Goal: Task Accomplishment & Management: Manage account settings

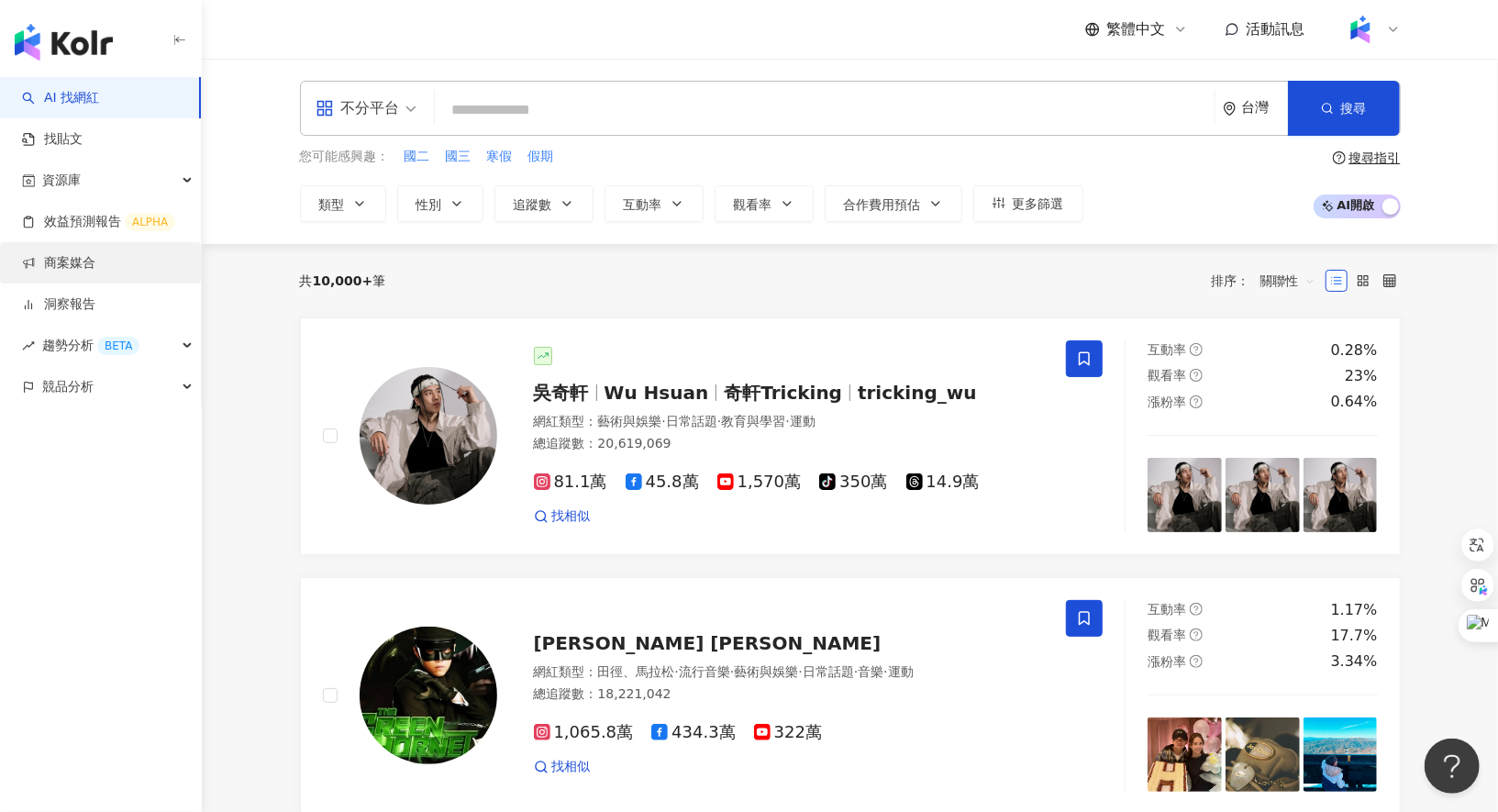
click at [95, 270] on link "商案媒合" at bounding box center [58, 263] width 74 height 19
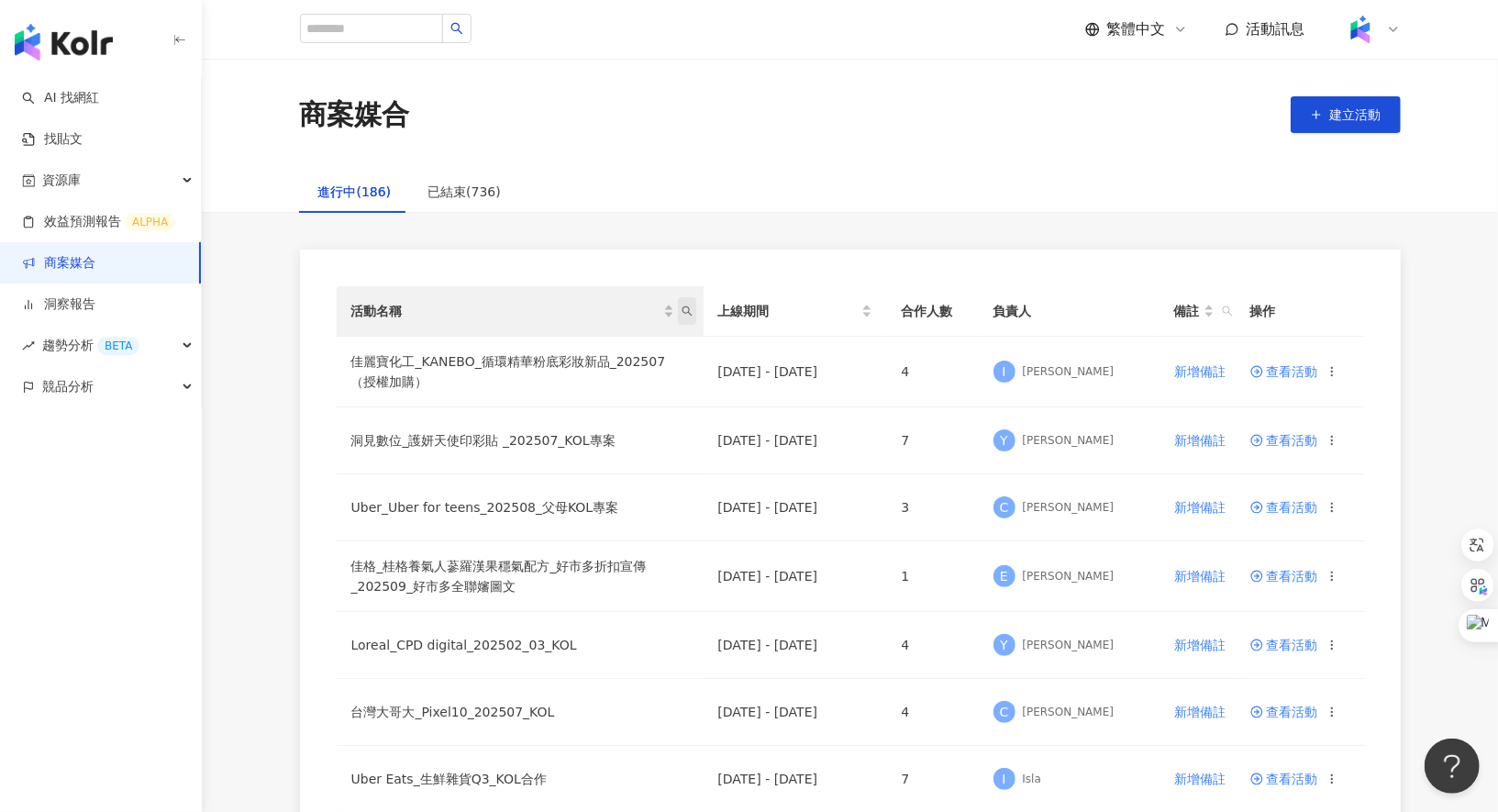
click at [692, 317] on span "活動名稱" at bounding box center [687, 311] width 19 height 27
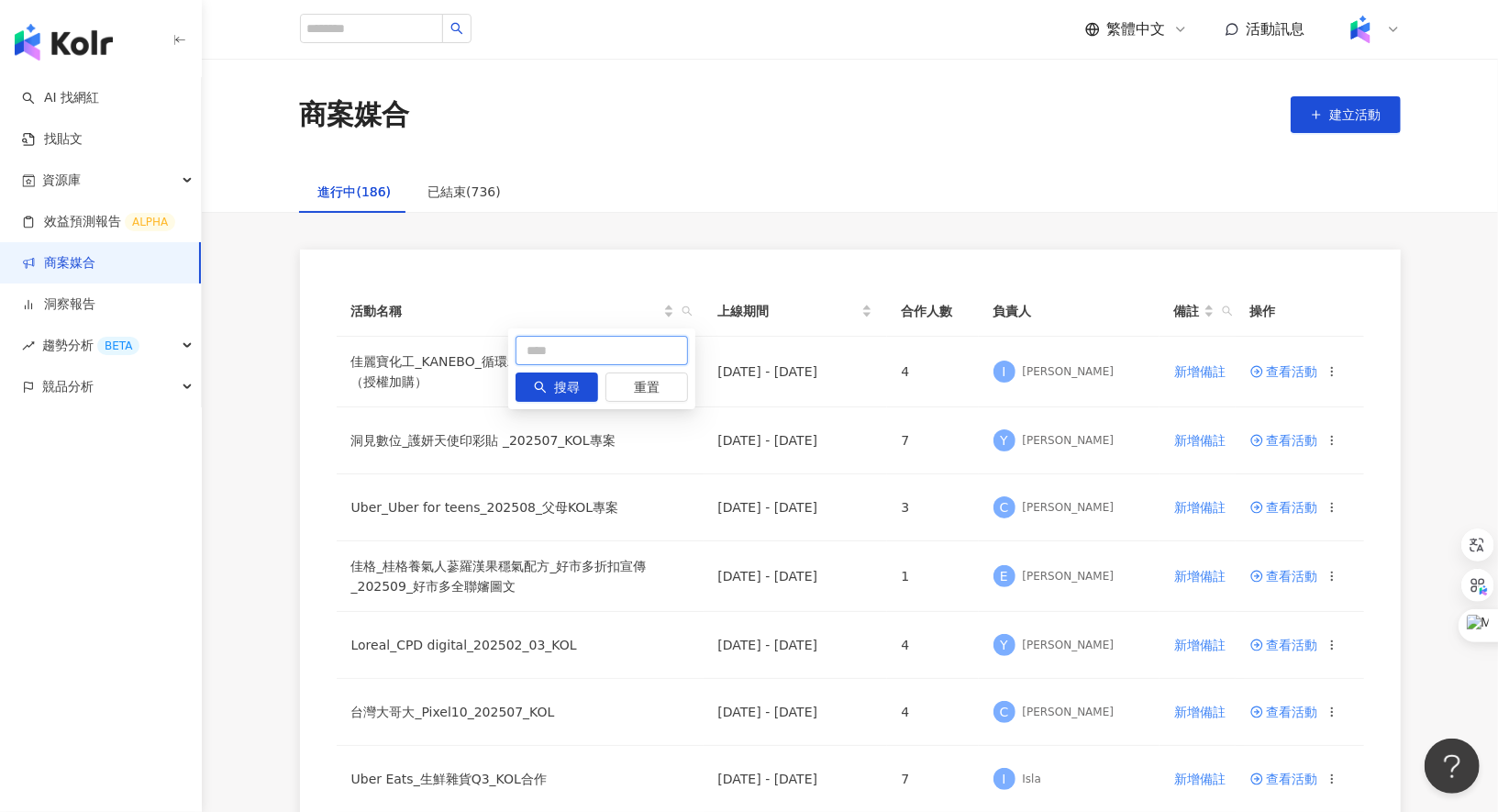
click at [608, 356] on input "text" at bounding box center [602, 351] width 173 height 29
type input "*"
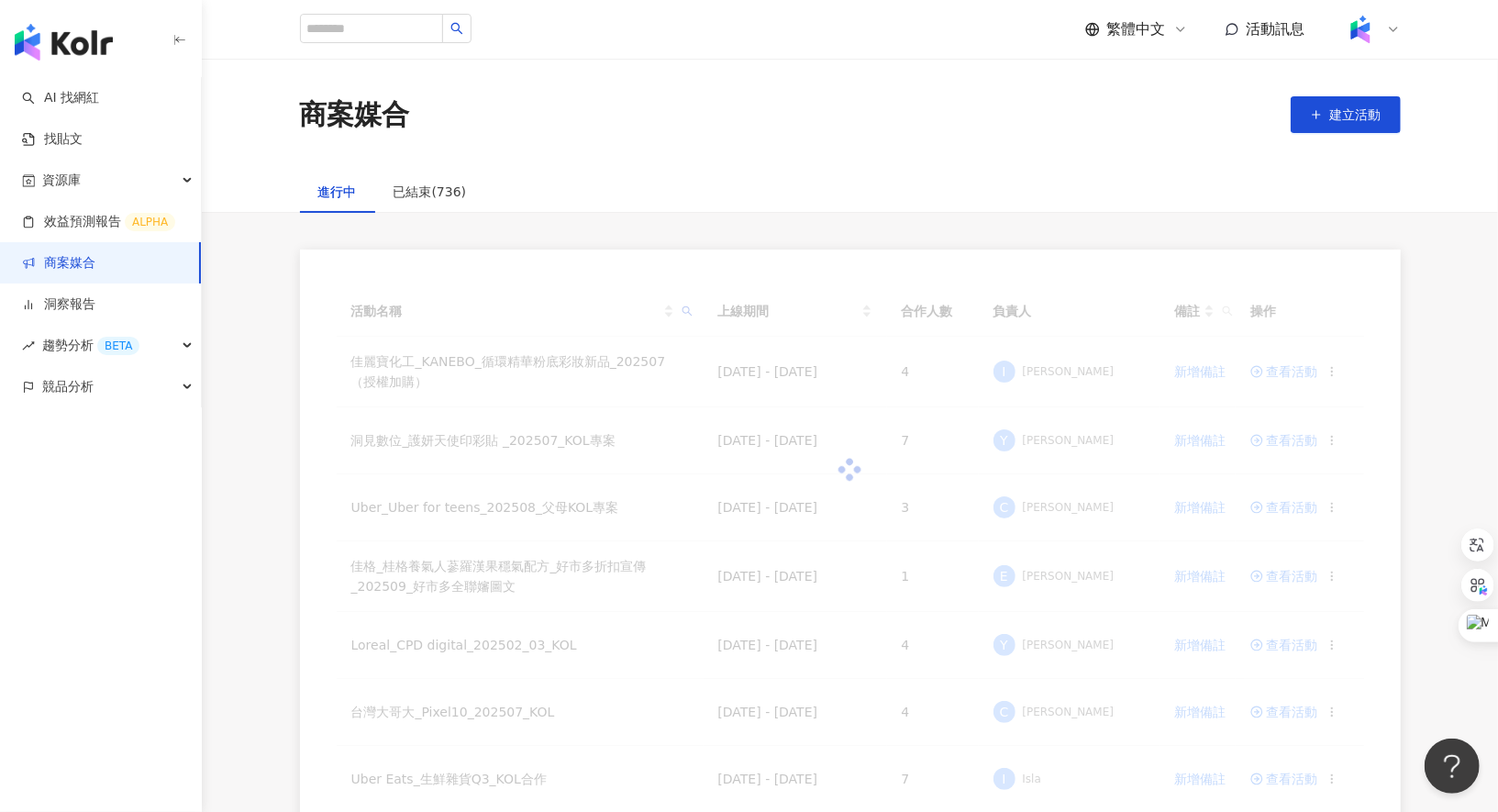
type input "*****"
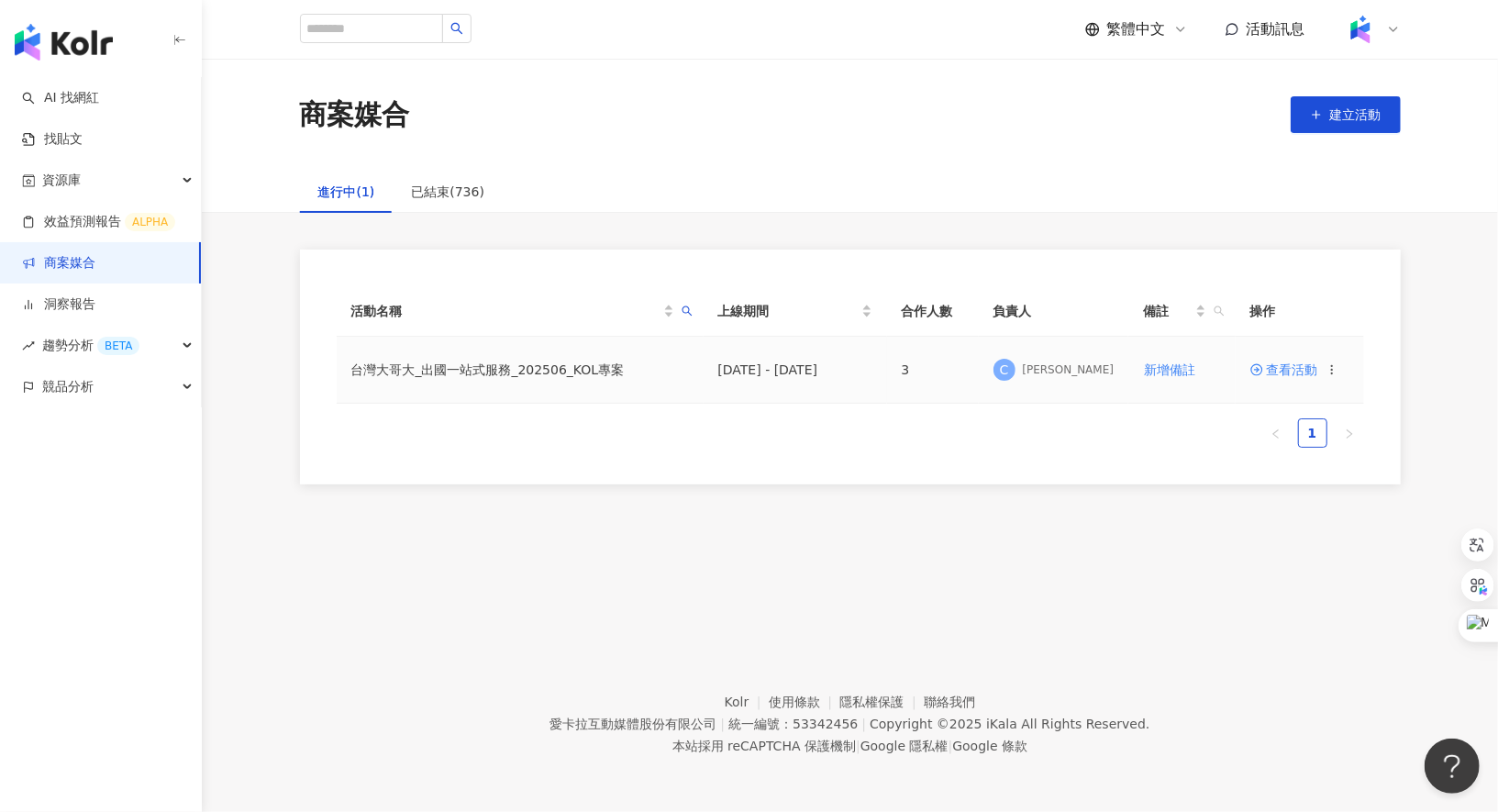
click at [1273, 371] on span "查看活動" at bounding box center [1284, 369] width 68 height 13
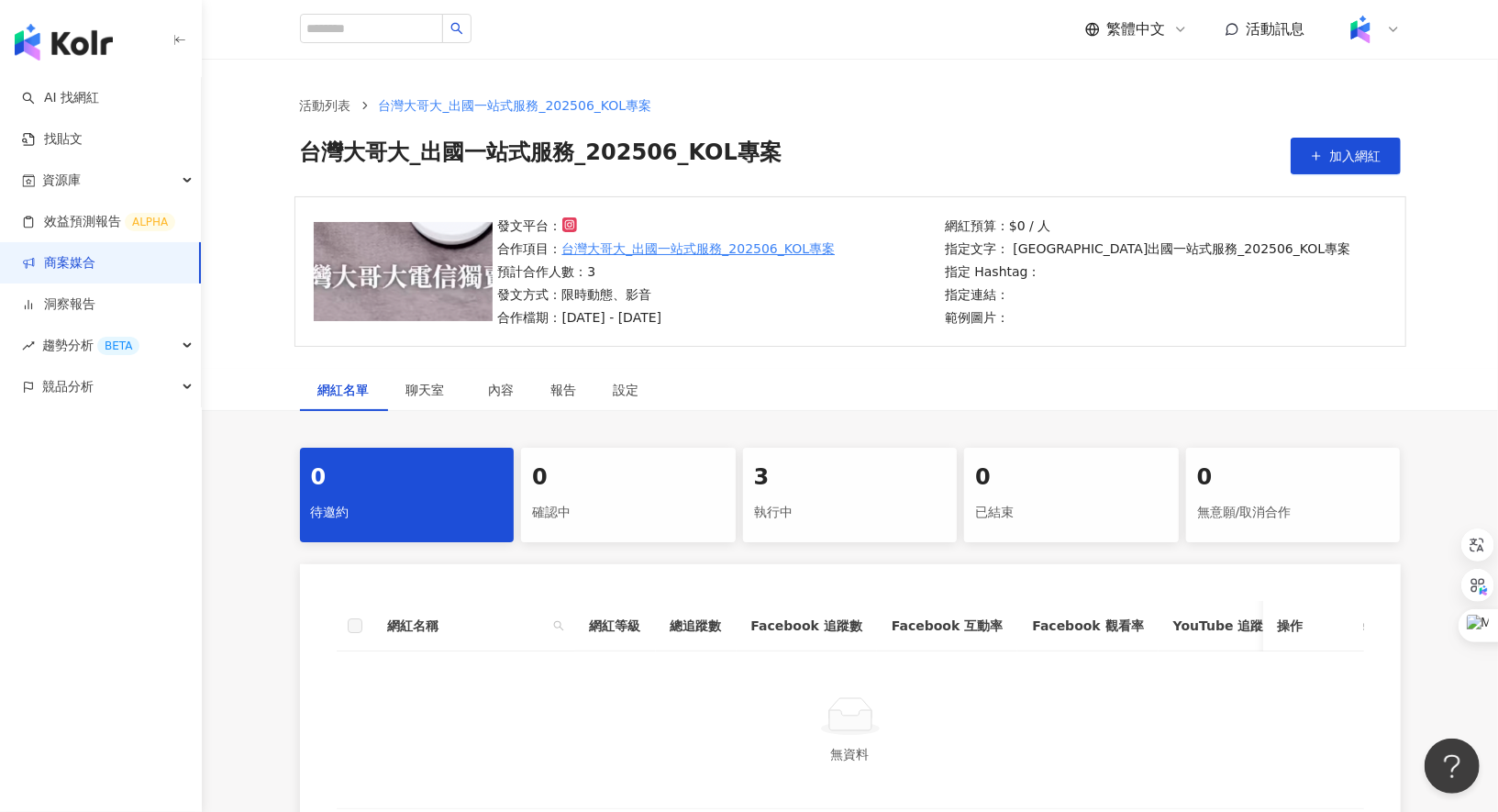
click at [793, 497] on div "執行中" at bounding box center [851, 513] width 193 height 31
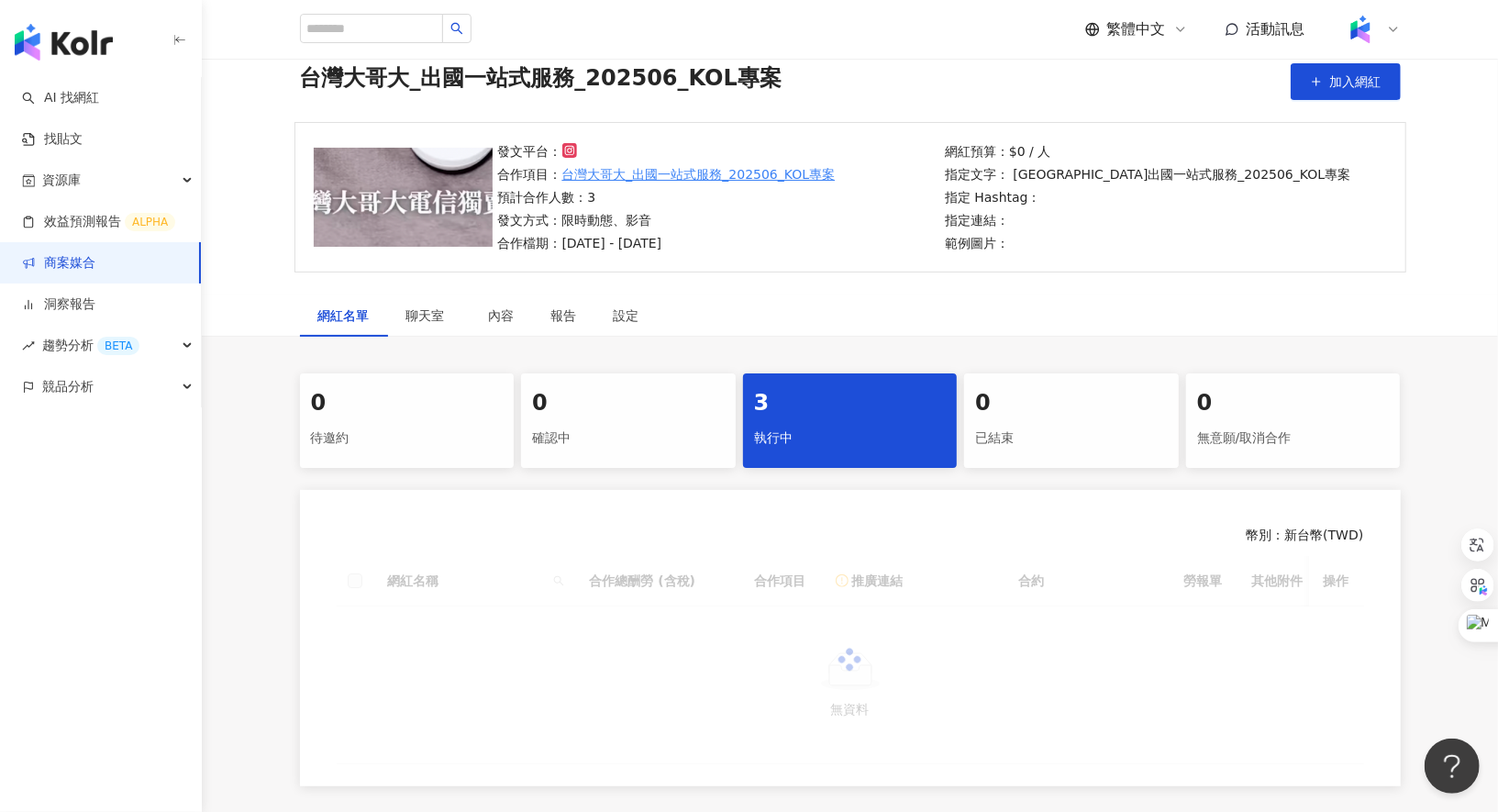
scroll to position [260, 0]
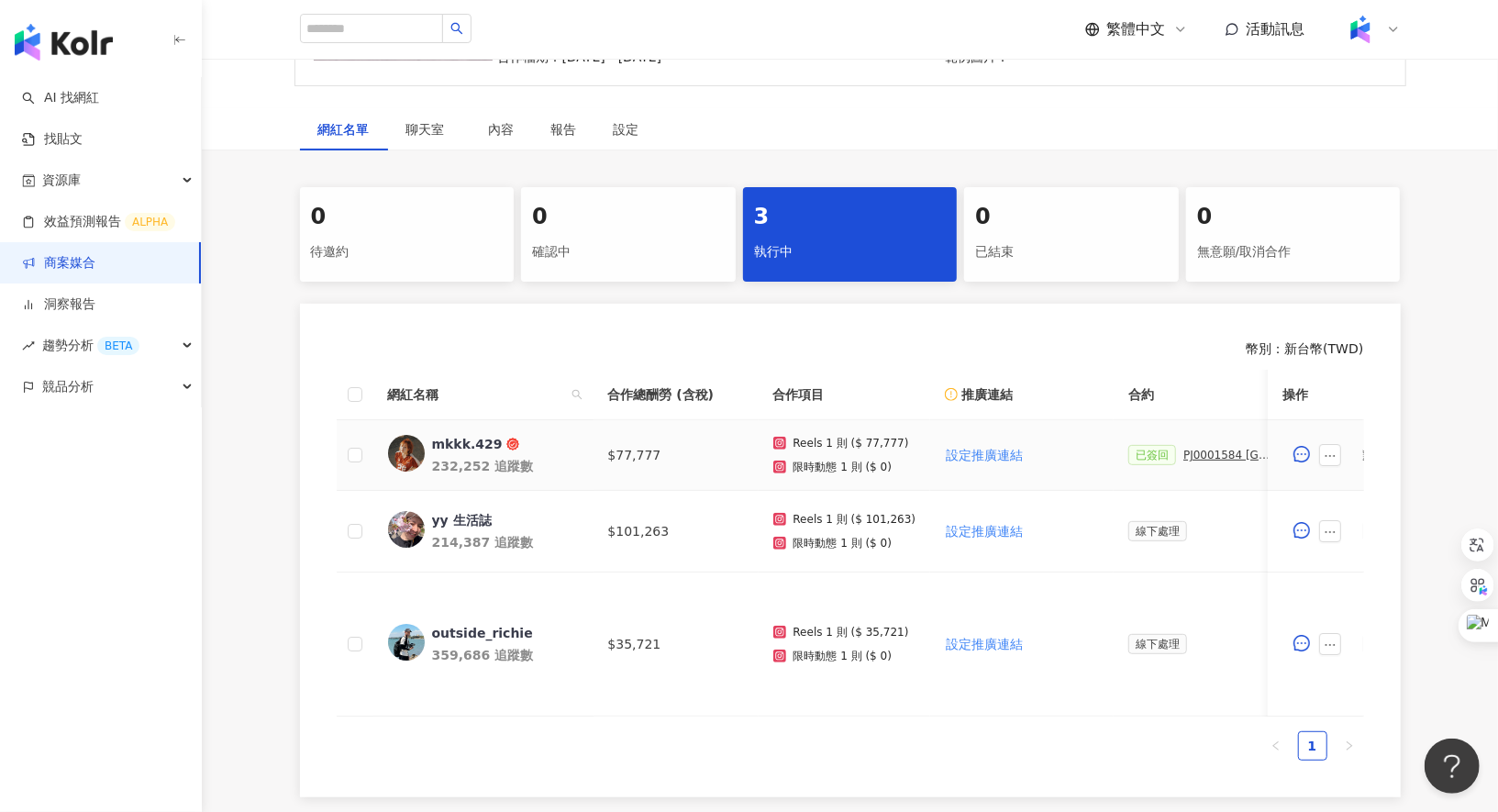
click at [1226, 449] on div "PJ0001584 台灣大哥大_出國一站式服務_202506_KOL專案_活動確認單" at bounding box center [1229, 455] width 91 height 13
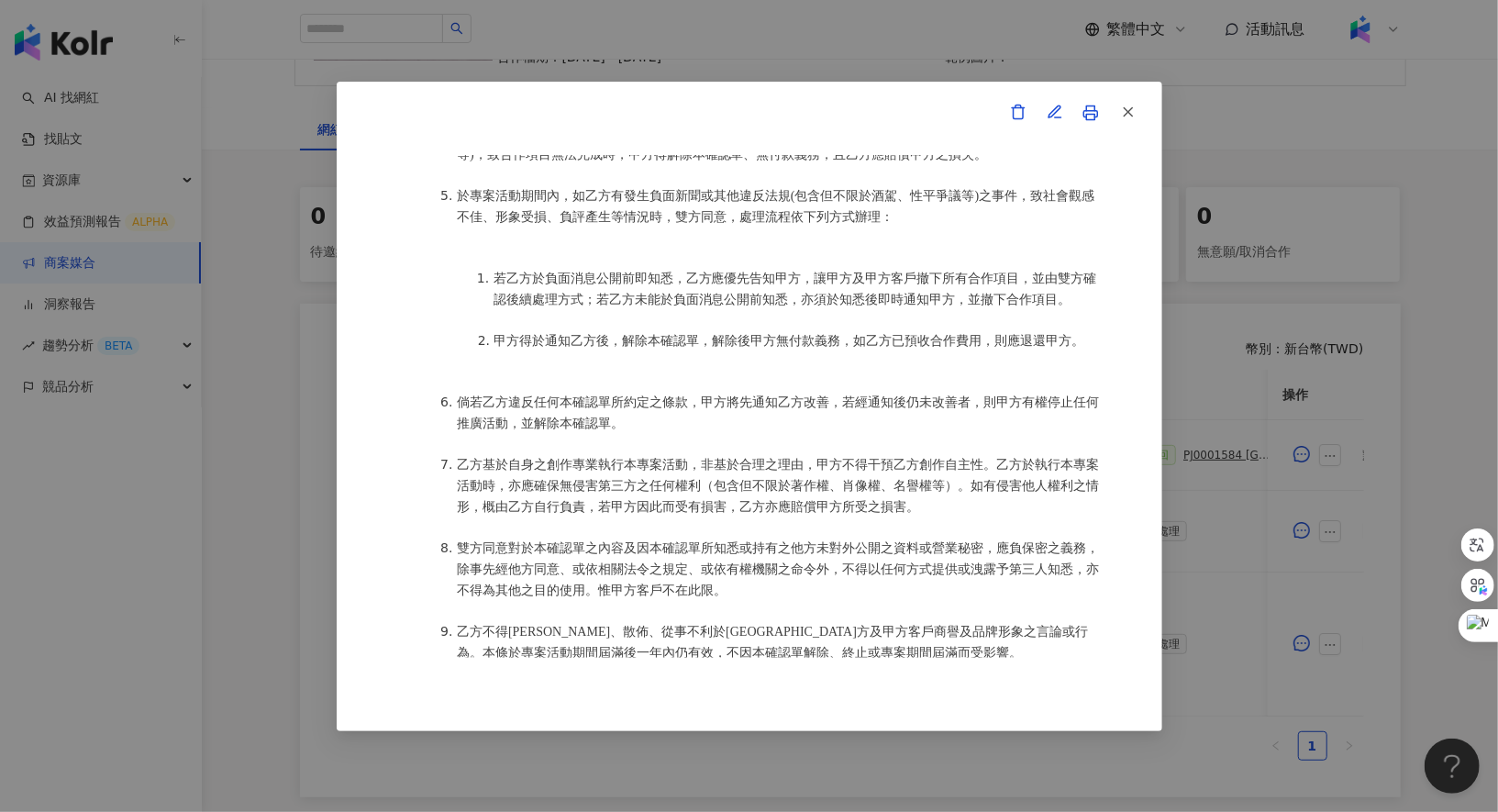
scroll to position [2385, 0]
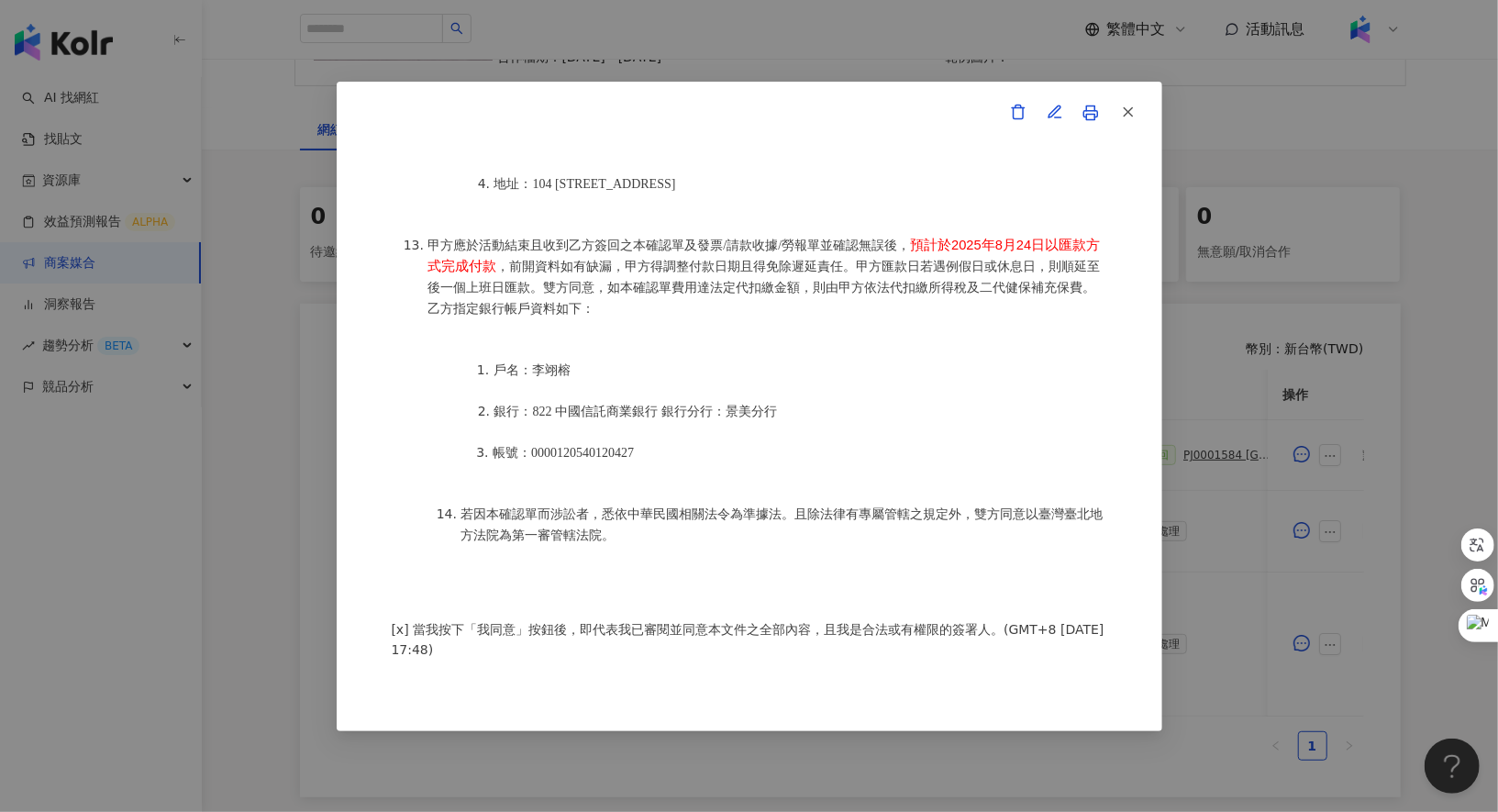
click at [1245, 459] on div "活動確認單 約定雙方 甲方名稱：愛卡拉互動媒體股份有限公司 甲方負責人：程世嘉 甲方統一編號：53342456 甲方地址：104 台北市中山區南京東路二段16…" at bounding box center [749, 406] width 1498 height 812
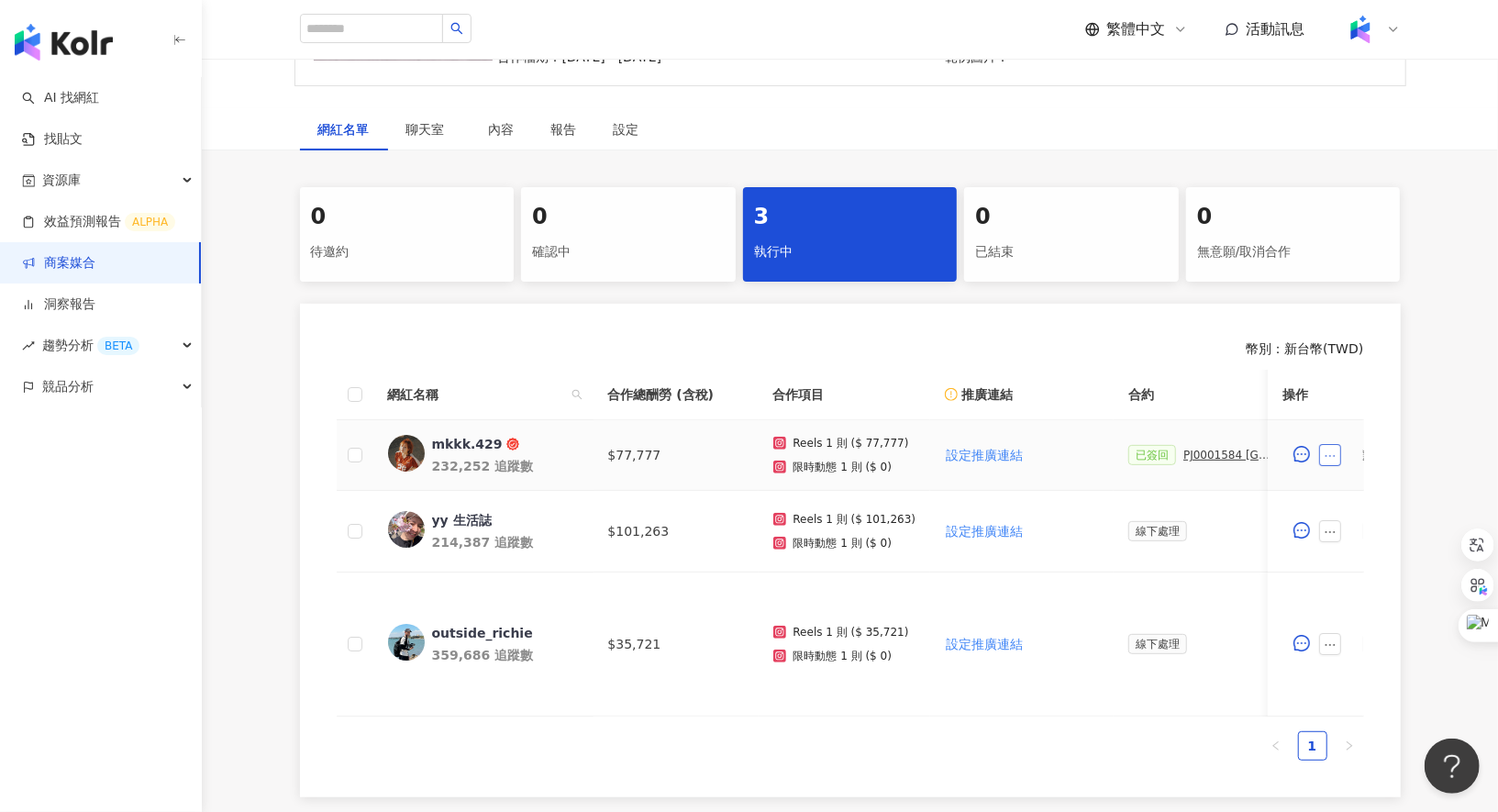
click at [1335, 455] on icon "ellipsis" at bounding box center [1331, 456] width 10 height 2
click at [1385, 253] on span "查看帳務資訊" at bounding box center [1373, 253] width 77 height 21
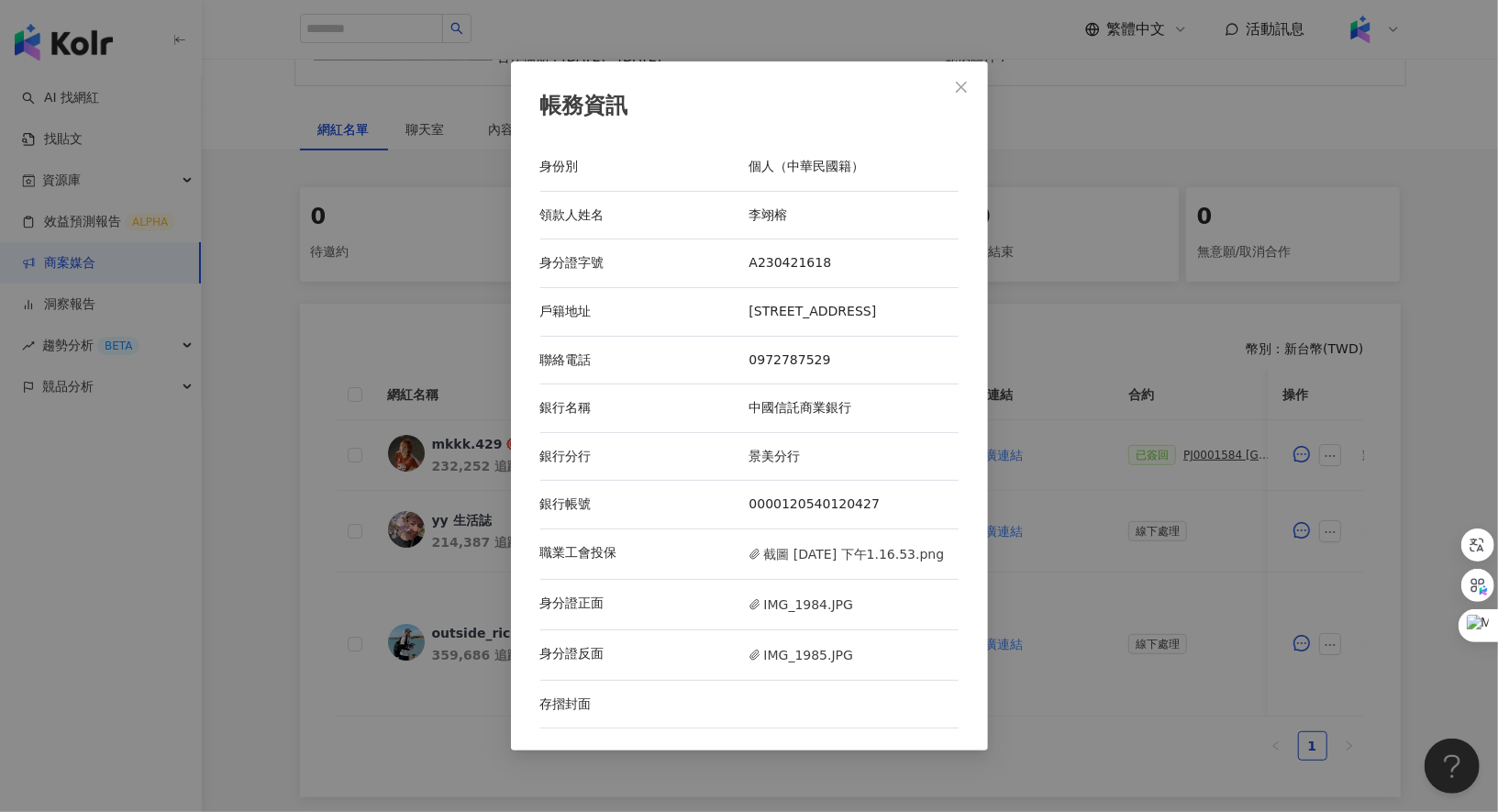
click at [1041, 473] on div "帳務資訊 身份別 個人（中華民國籍） 領款人姓名 李翊榕 身分證字號 A230421618 戶籍地址 台中市新社區新社里中和街四段338巷18-1號 聯絡電話…" at bounding box center [749, 406] width 1498 height 812
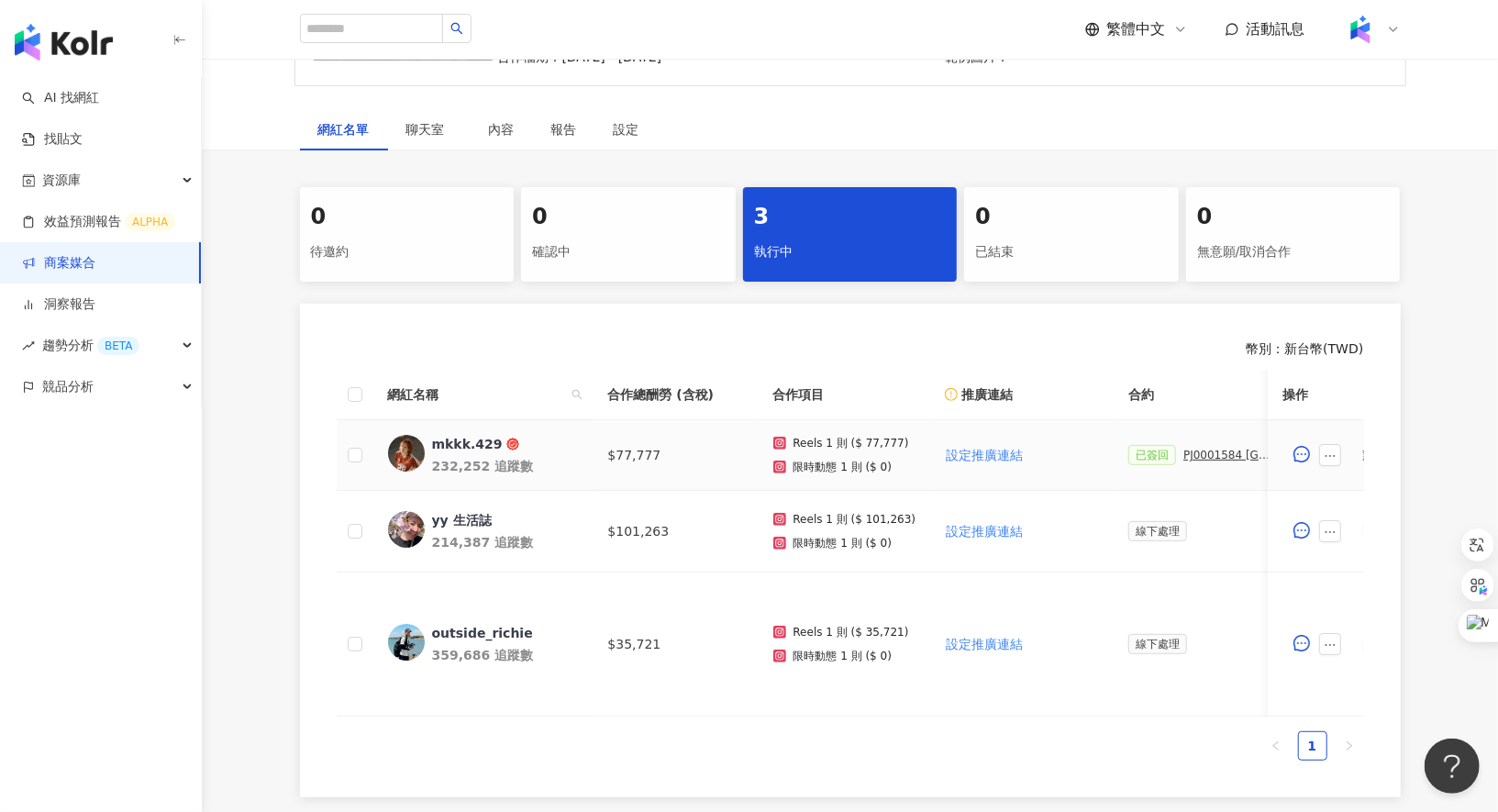
click at [1201, 455] on div "PJ0001584 台灣大哥大_出國一站式服務_202506_KOL專案_活動確認單" at bounding box center [1229, 455] width 91 height 13
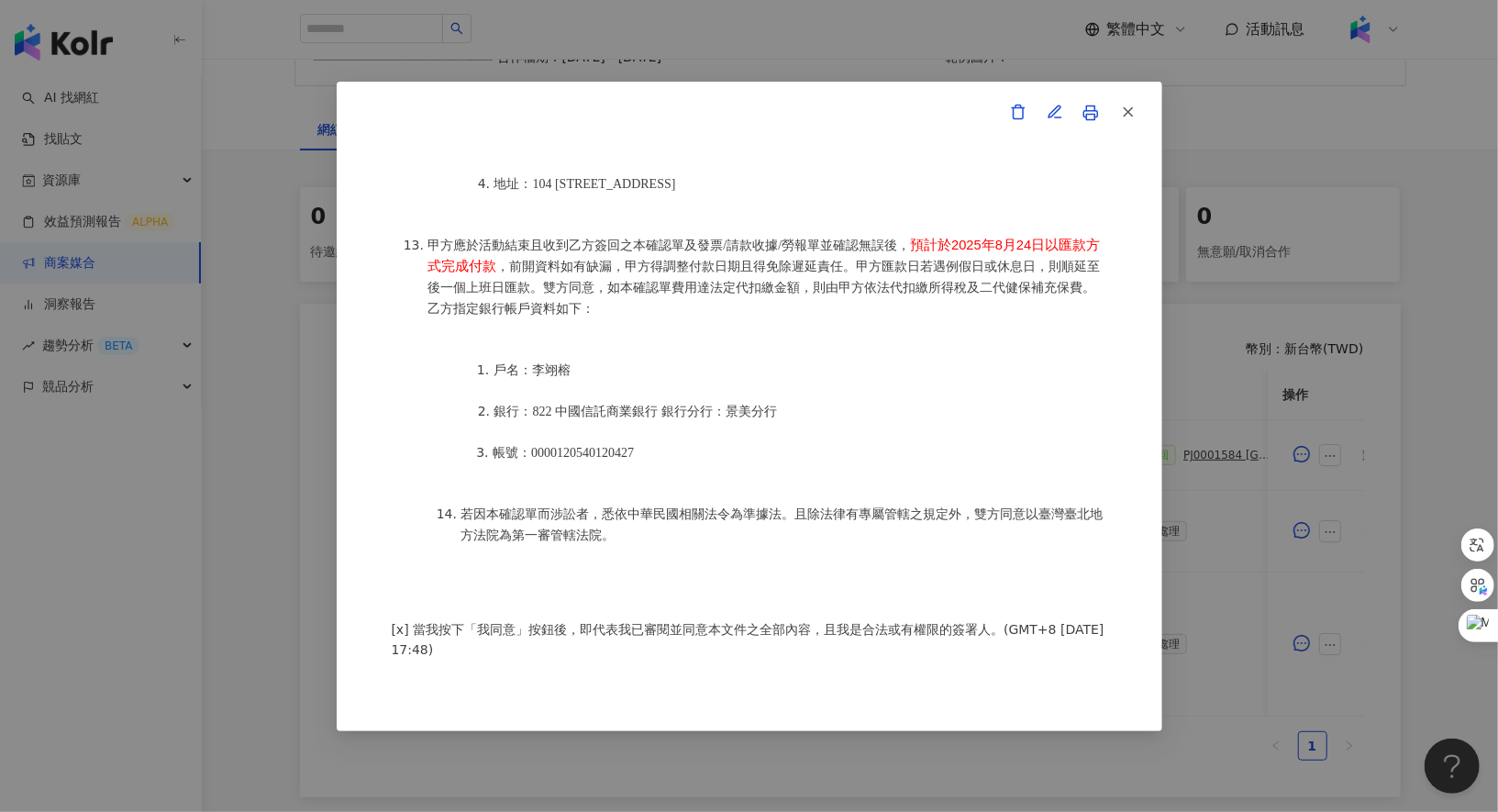
scroll to position [2359, 0]
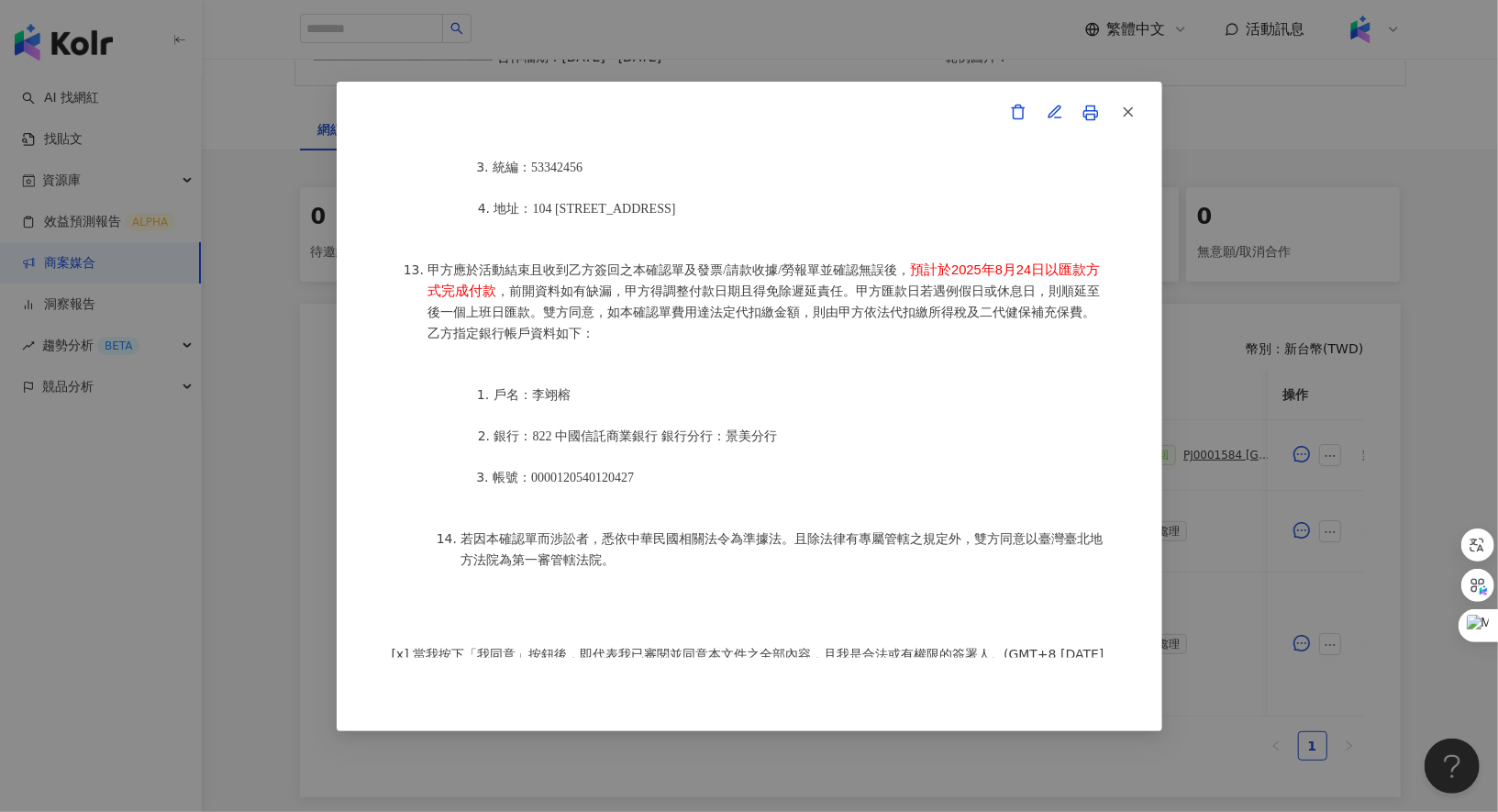
click at [1313, 327] on div "活動確認單 約定雙方 甲方名稱：愛卡拉互動媒體股份有限公司 甲方負責人：程世嘉 甲方統一編號：53342456 甲方地址：104 台北市中山區南京東路二段16…" at bounding box center [749, 406] width 1498 height 812
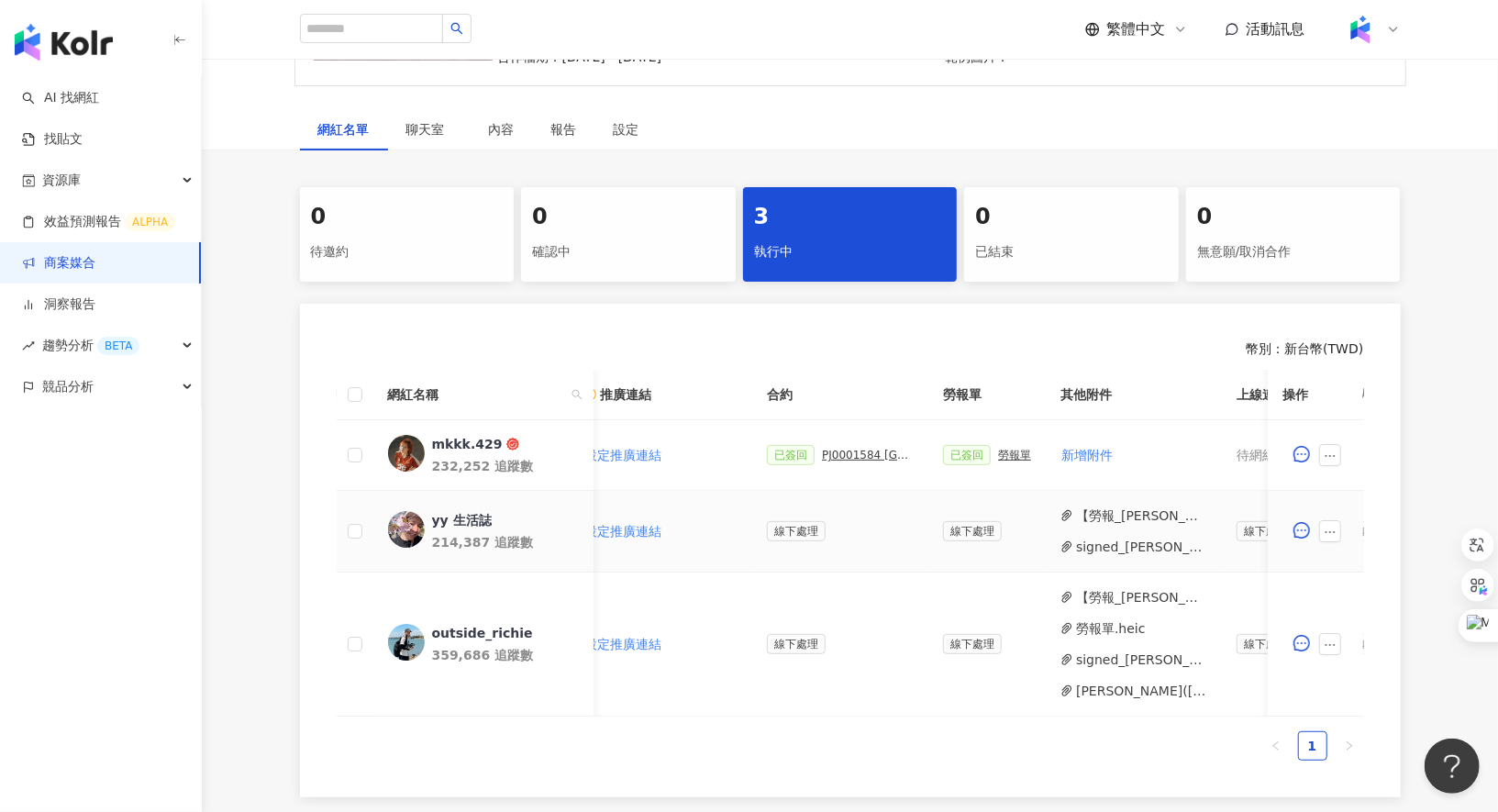
scroll to position [0, 390]
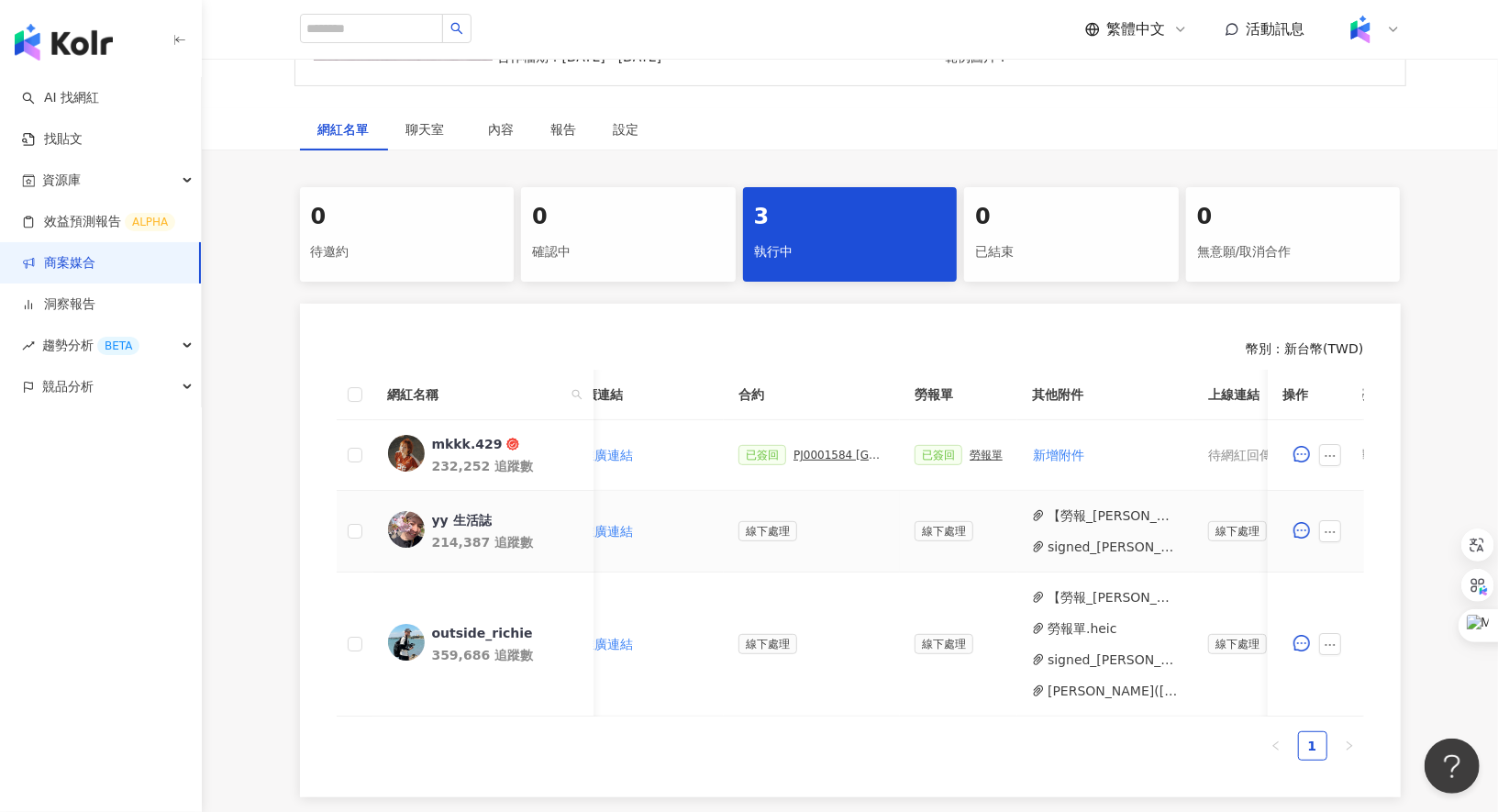
click at [1077, 546] on button "signed_林旼叡_PJ0001584_台灣大哥大_出國一站式服務_202506_KOL專案_活動確認單__1_.pdf" at bounding box center [1114, 546] width 132 height 21
click at [837, 457] on div "PJ0001584 台灣大哥大_出國一站式服務_202506_KOL專案_活動確認單" at bounding box center [839, 455] width 91 height 13
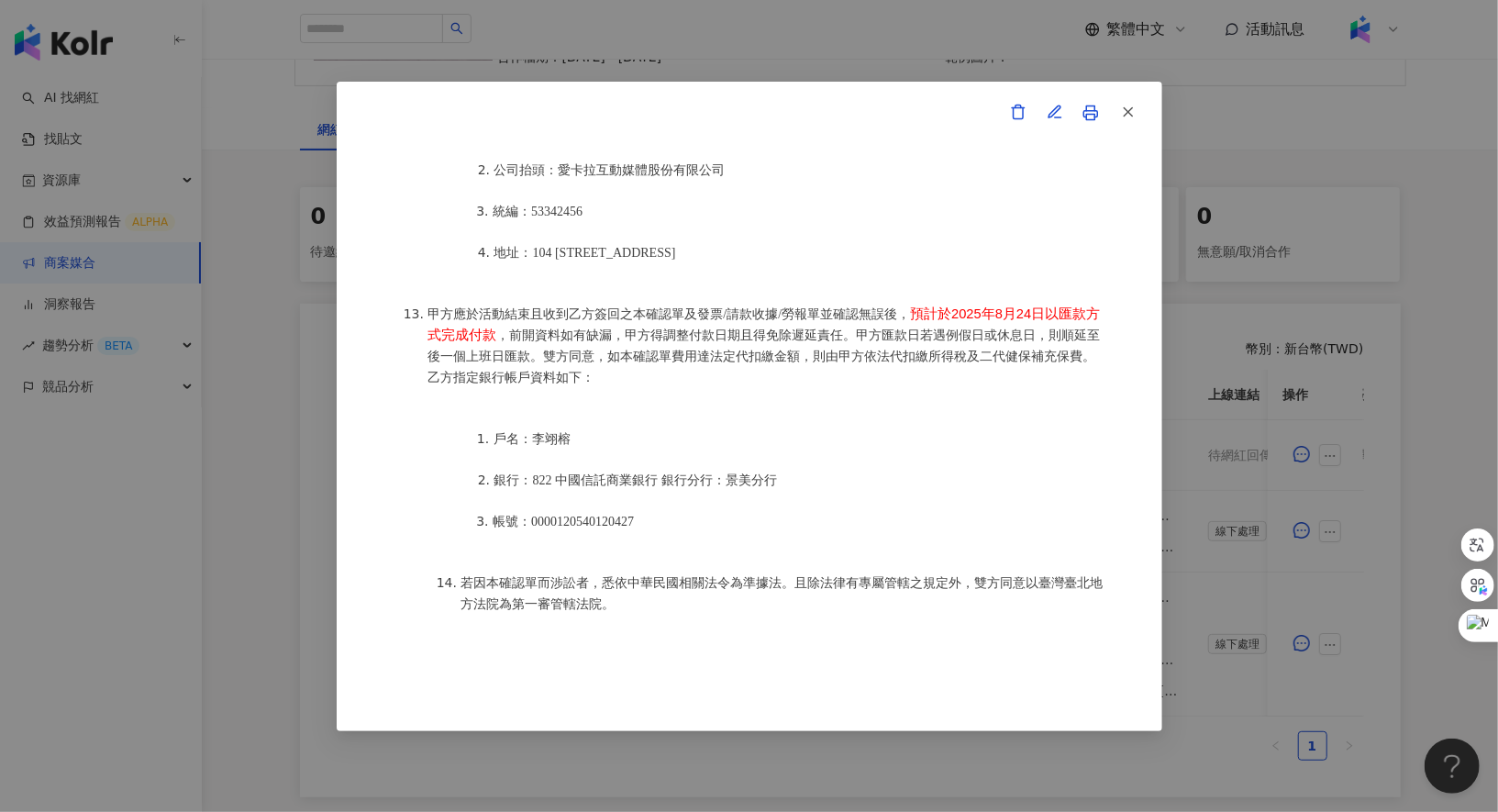
scroll to position [2385, 0]
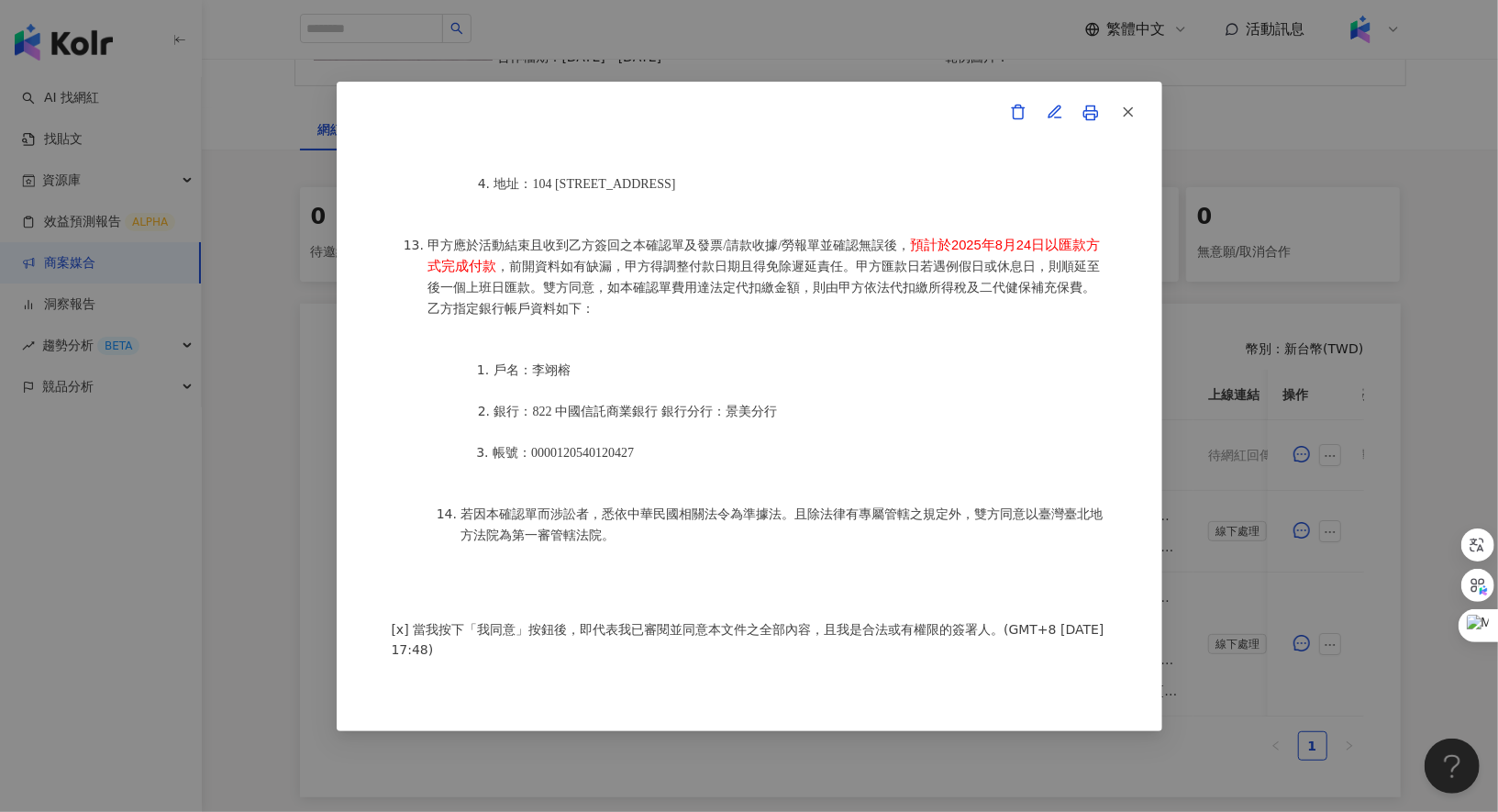
click at [1293, 258] on div "活動確認單 約定雙方 甲方名稱：愛卡拉互動媒體股份有限公司 甲方負責人：程世嘉 甲方統一編號：53342456 甲方地址：104 台北市中山區南京東路二段16…" at bounding box center [749, 406] width 1498 height 812
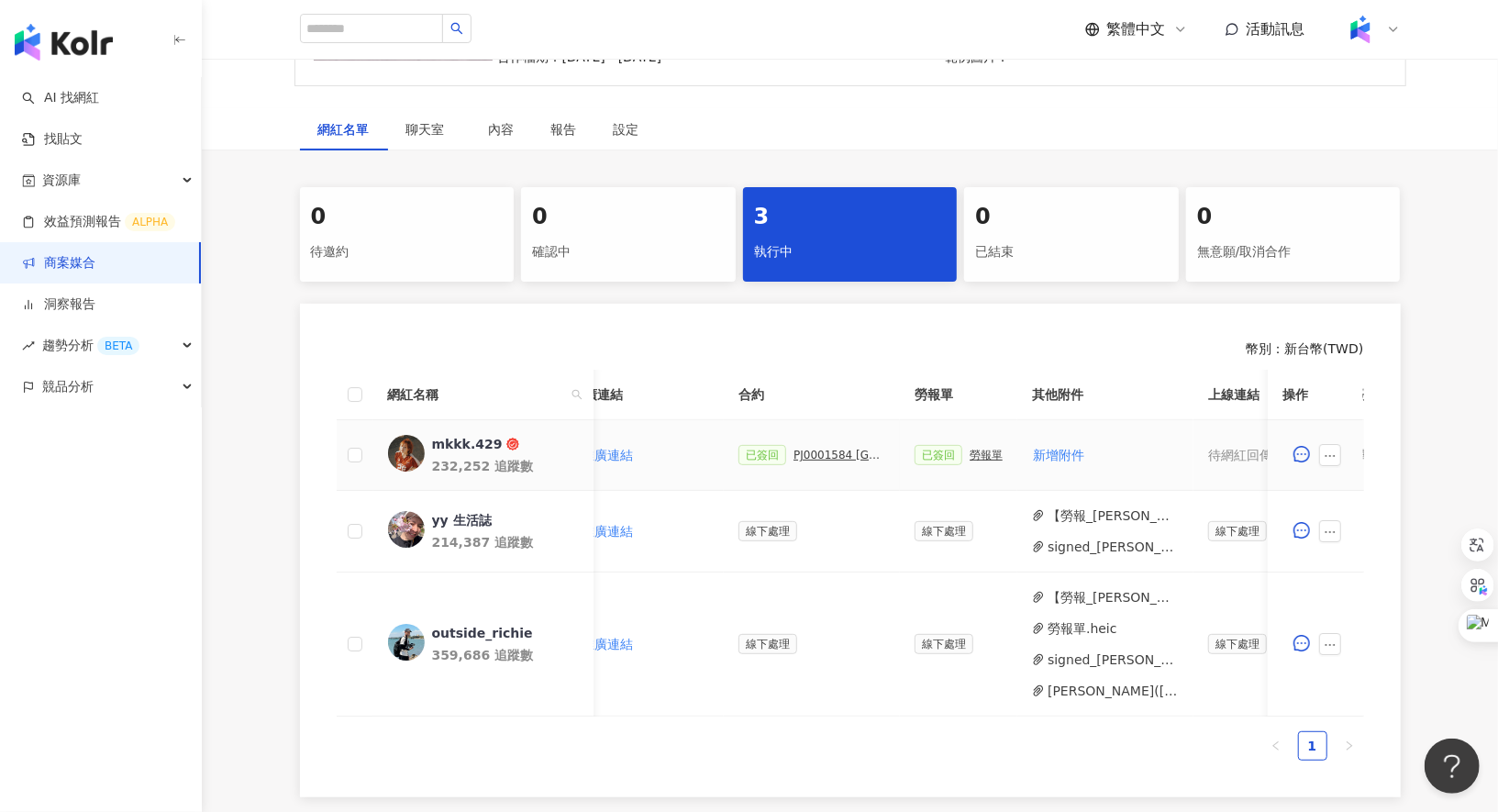
click at [813, 458] on div "PJ0001584 台灣大哥大_出國一站式服務_202506_KOL專案_活動確認單" at bounding box center [839, 455] width 91 height 13
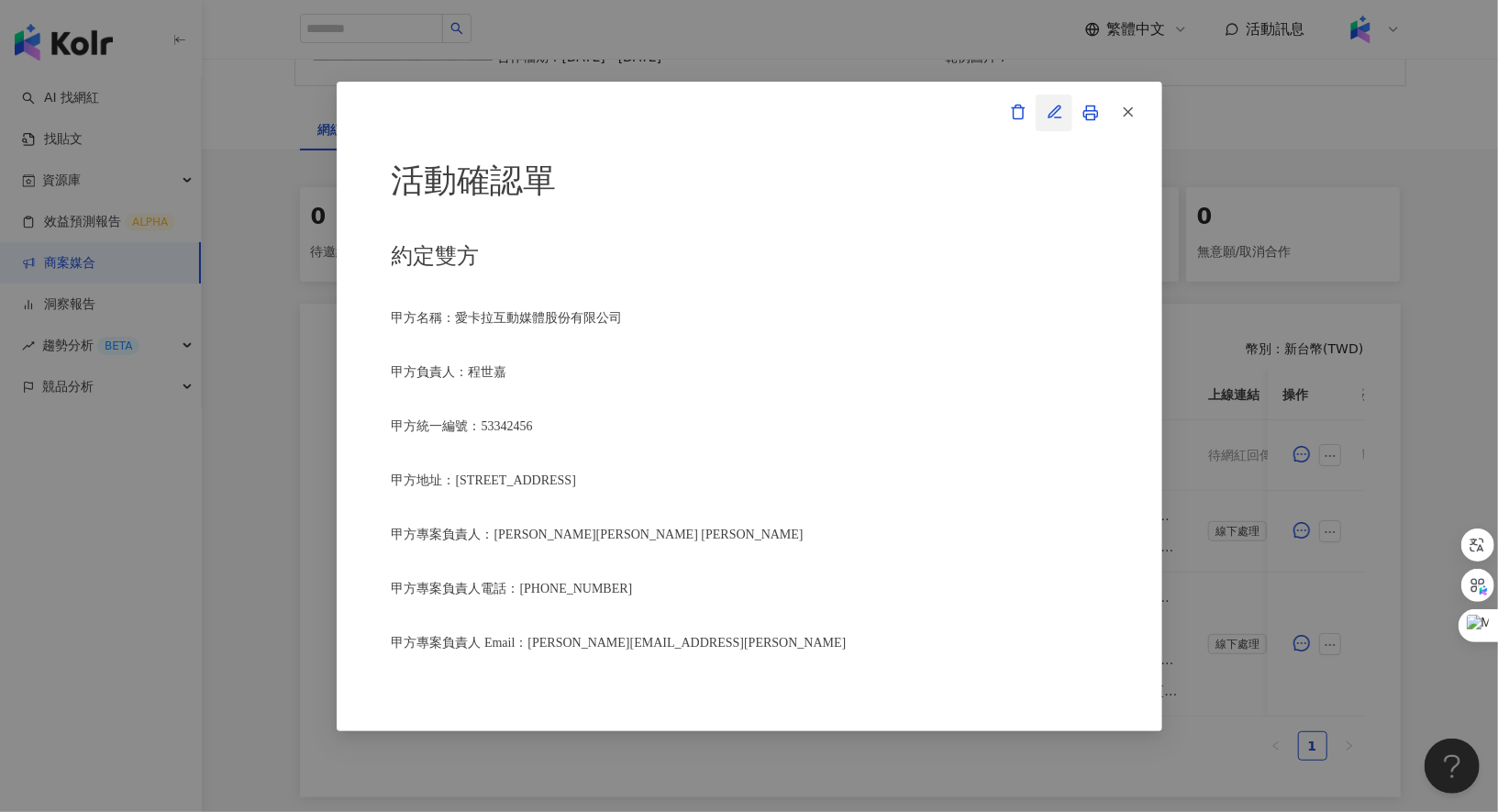
click at [1048, 120] on icon "button" at bounding box center [1055, 112] width 17 height 17
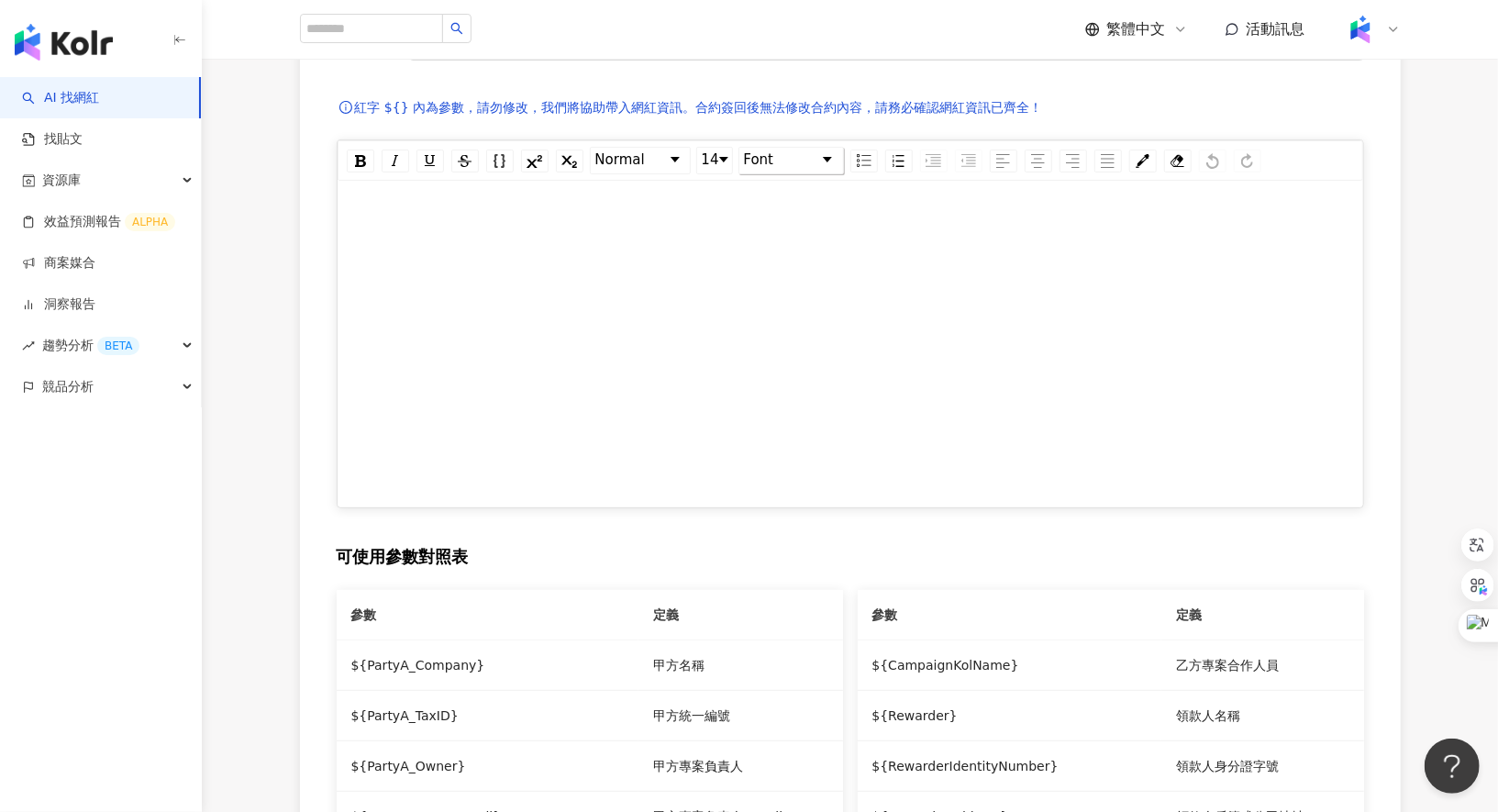
type input "**********"
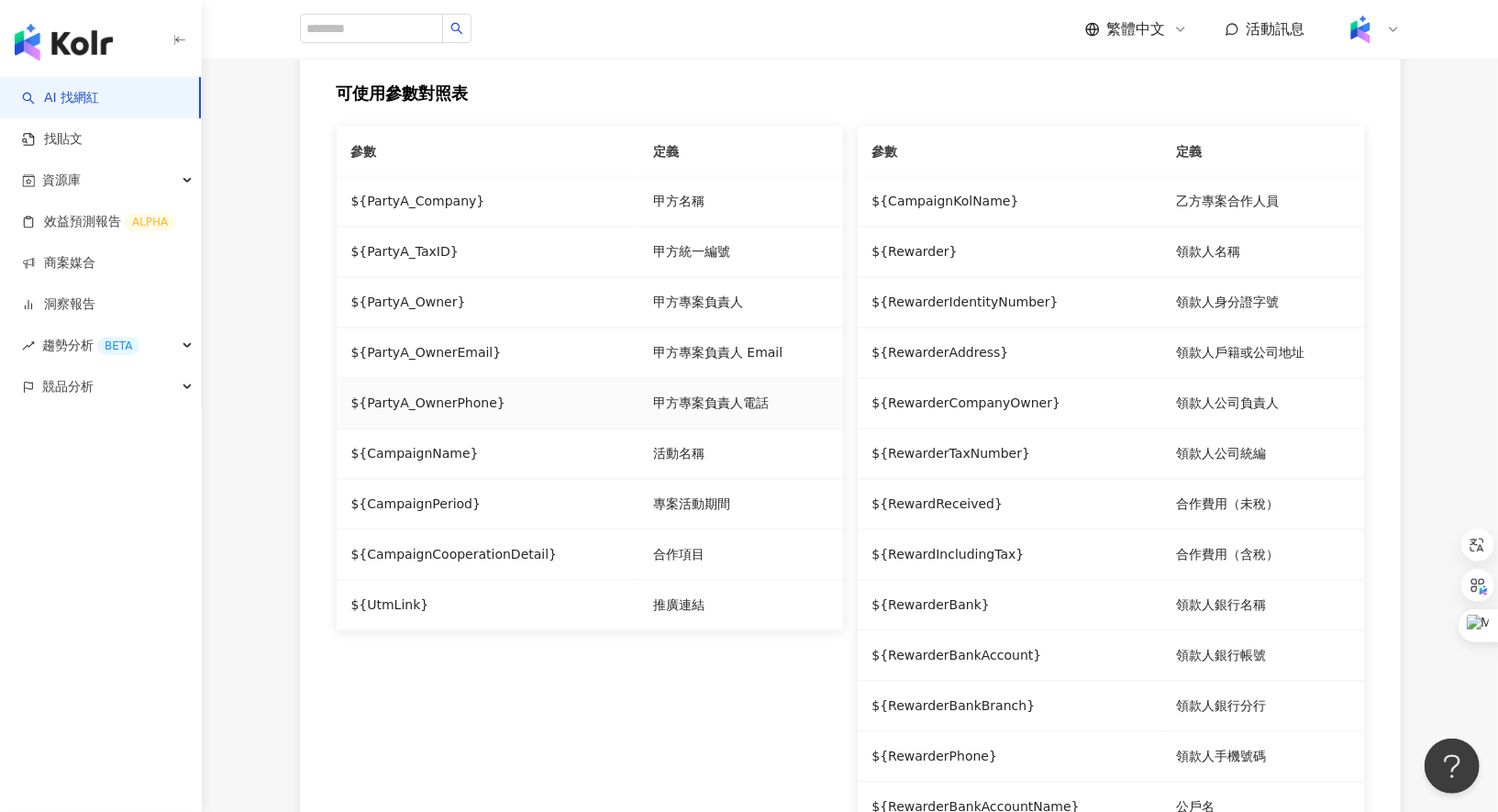
scroll to position [2009, 0]
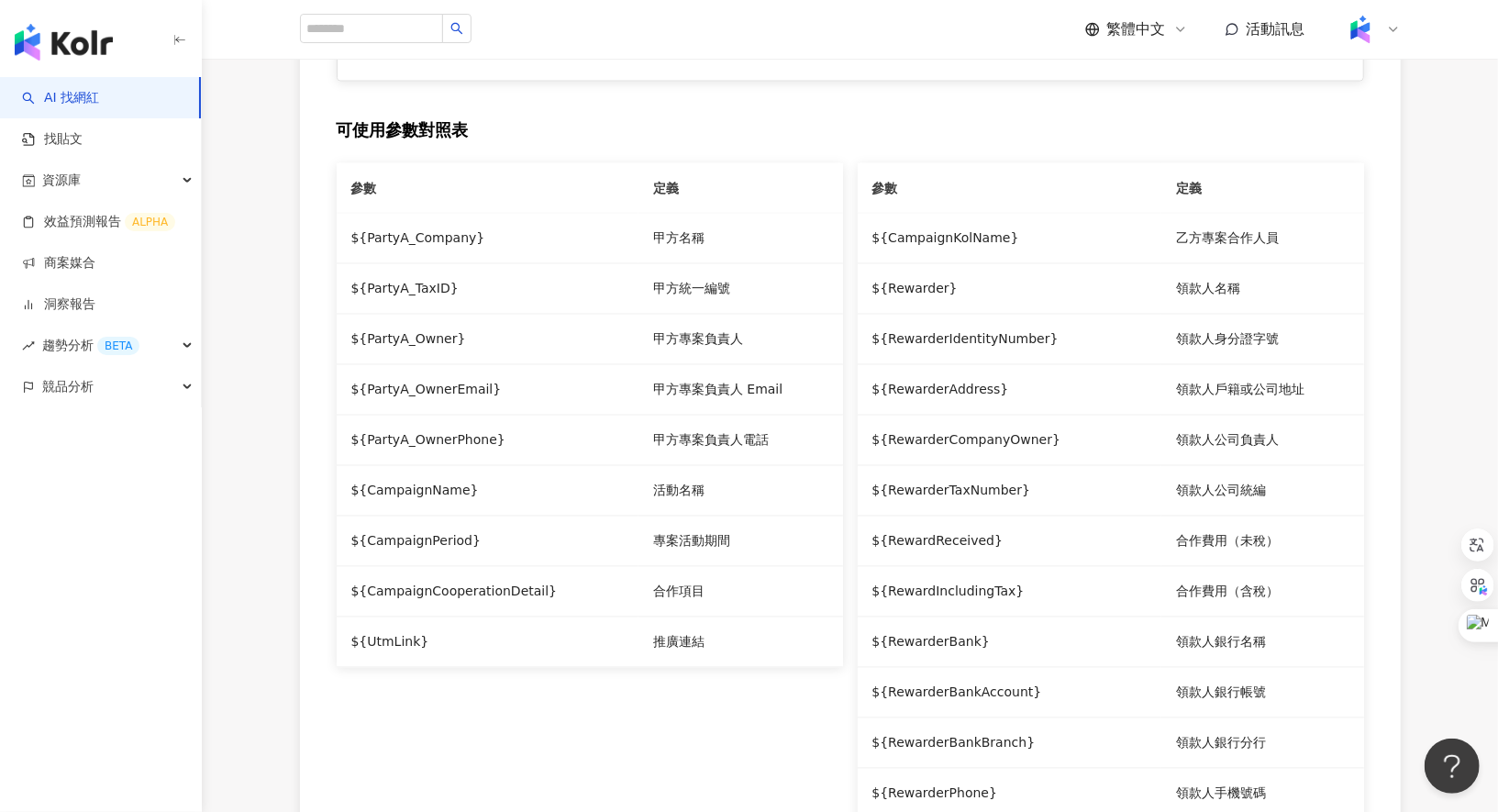
click at [462, 29] on span "**********" at bounding box center [440, 23] width 89 height 13
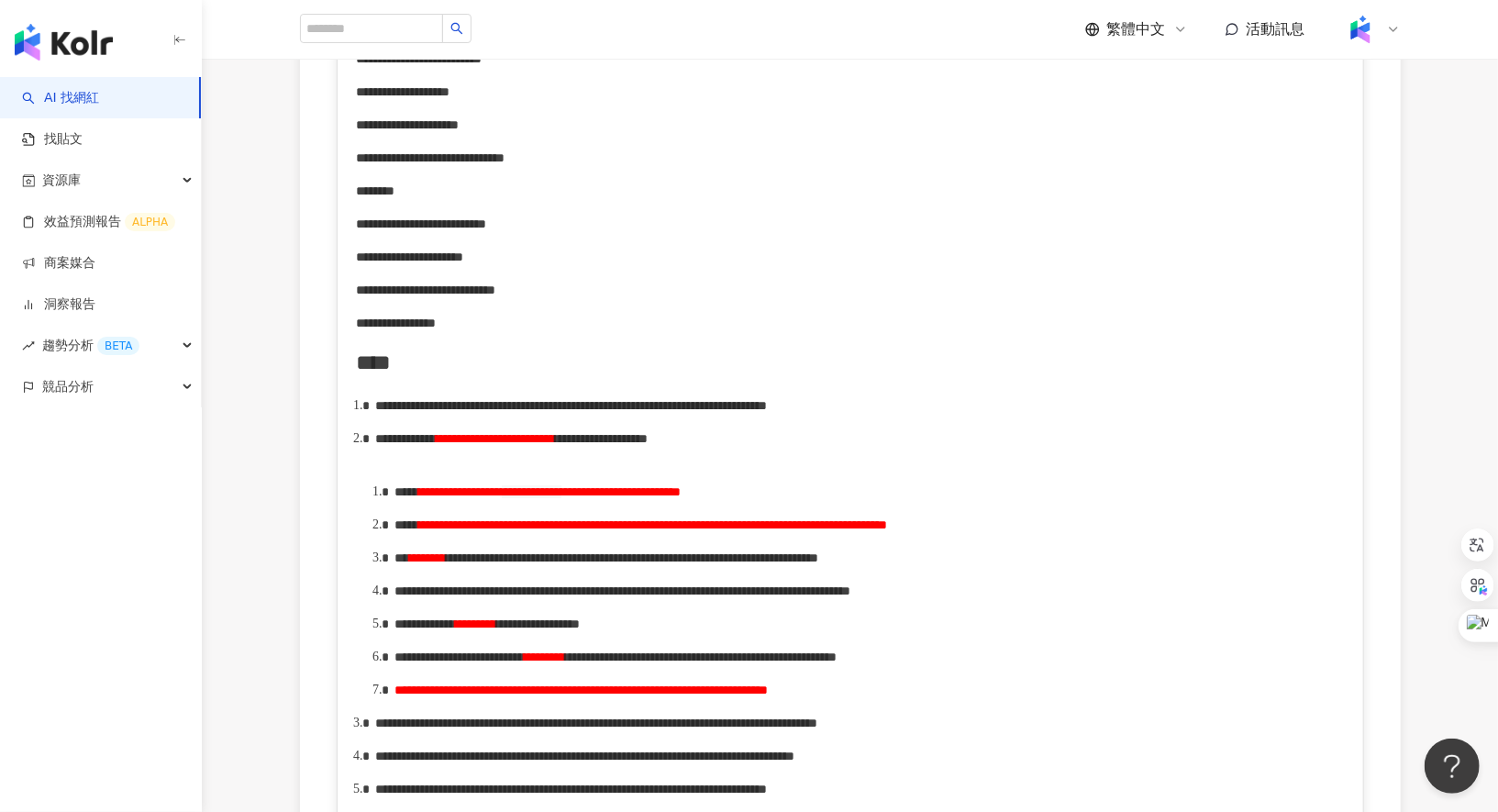
scroll to position [0, 0]
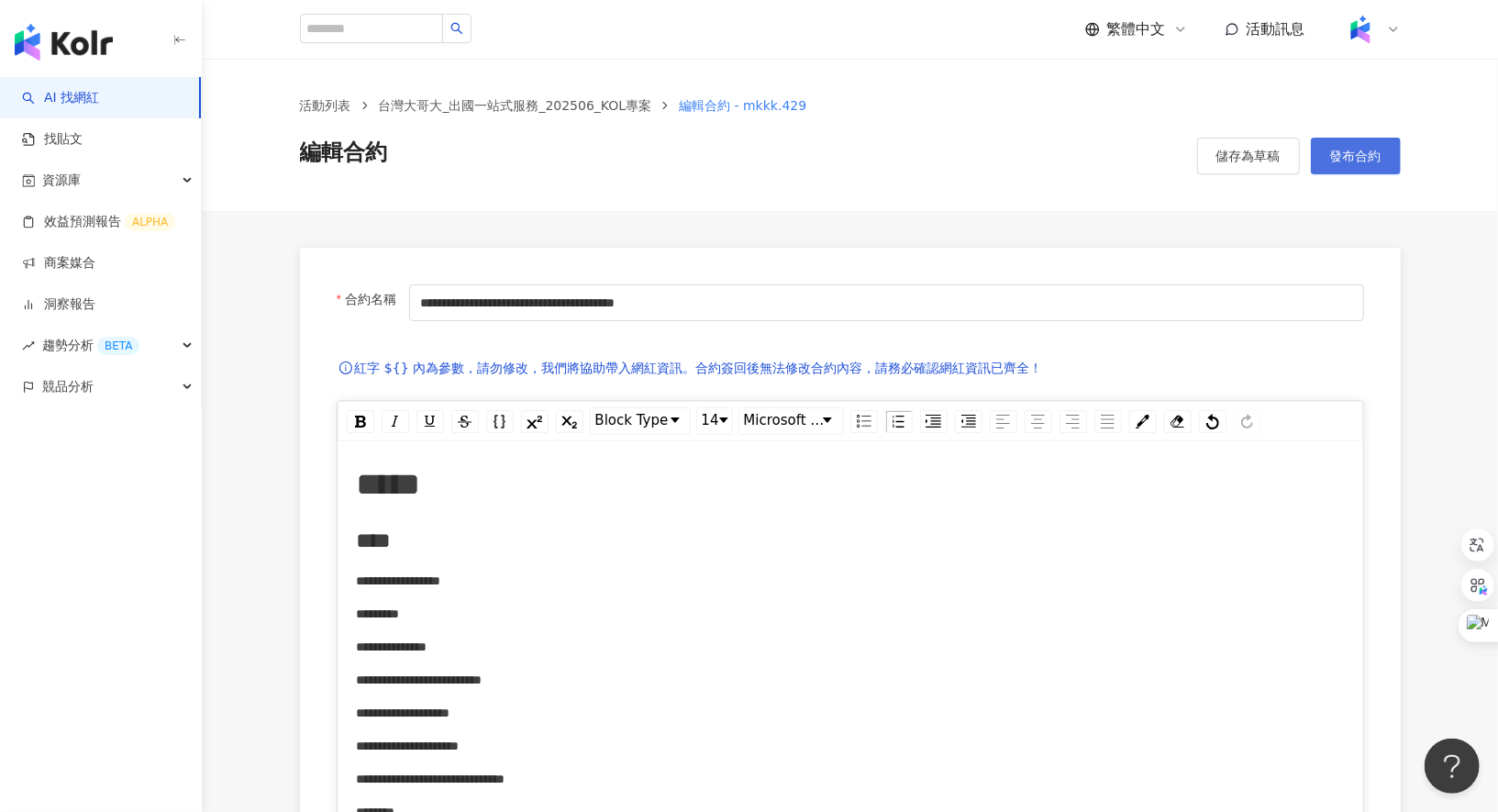
click at [1343, 161] on span "發布合約" at bounding box center [1356, 155] width 51 height 15
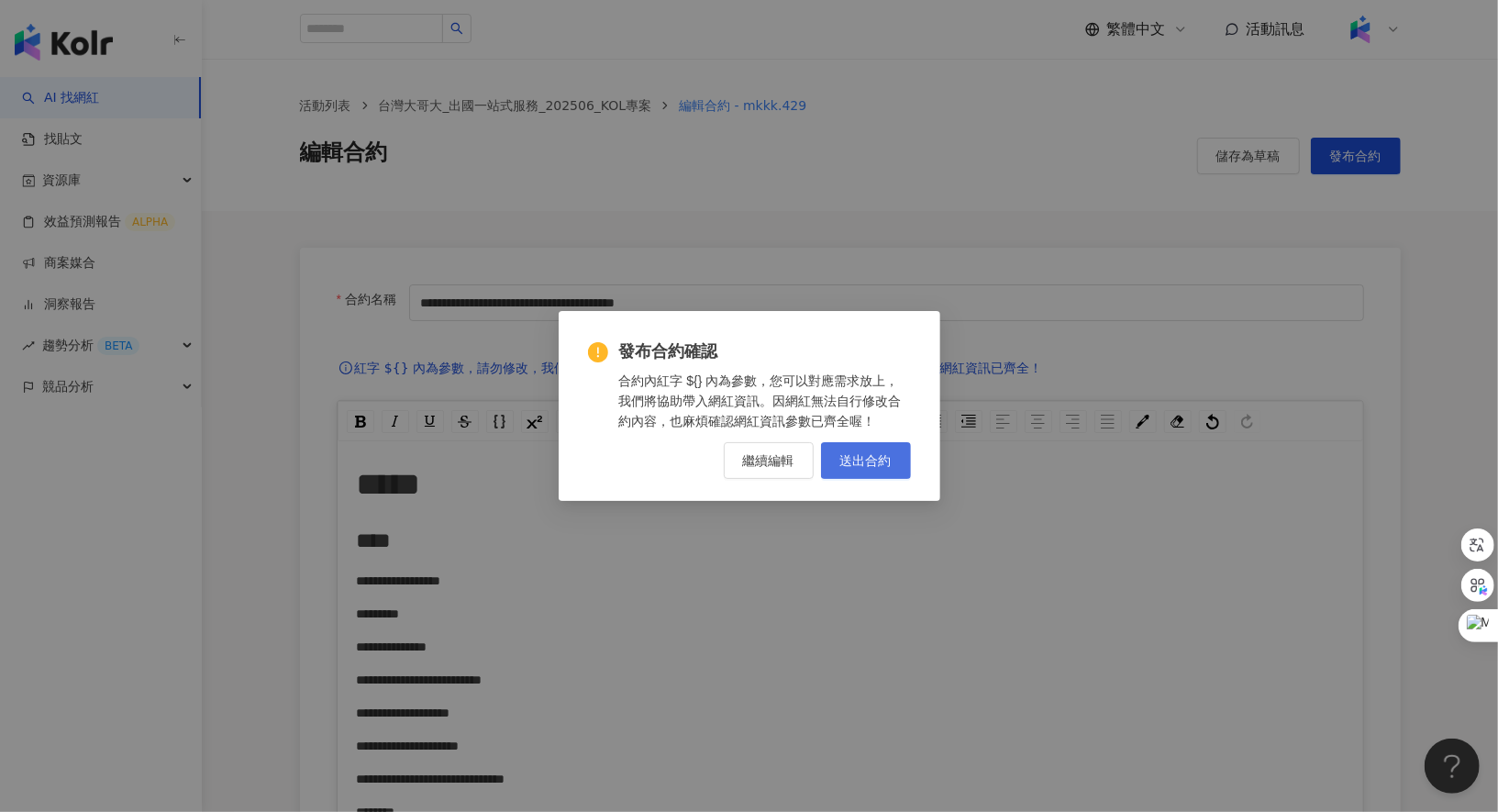
click at [846, 469] on button "送出合約" at bounding box center [866, 460] width 90 height 36
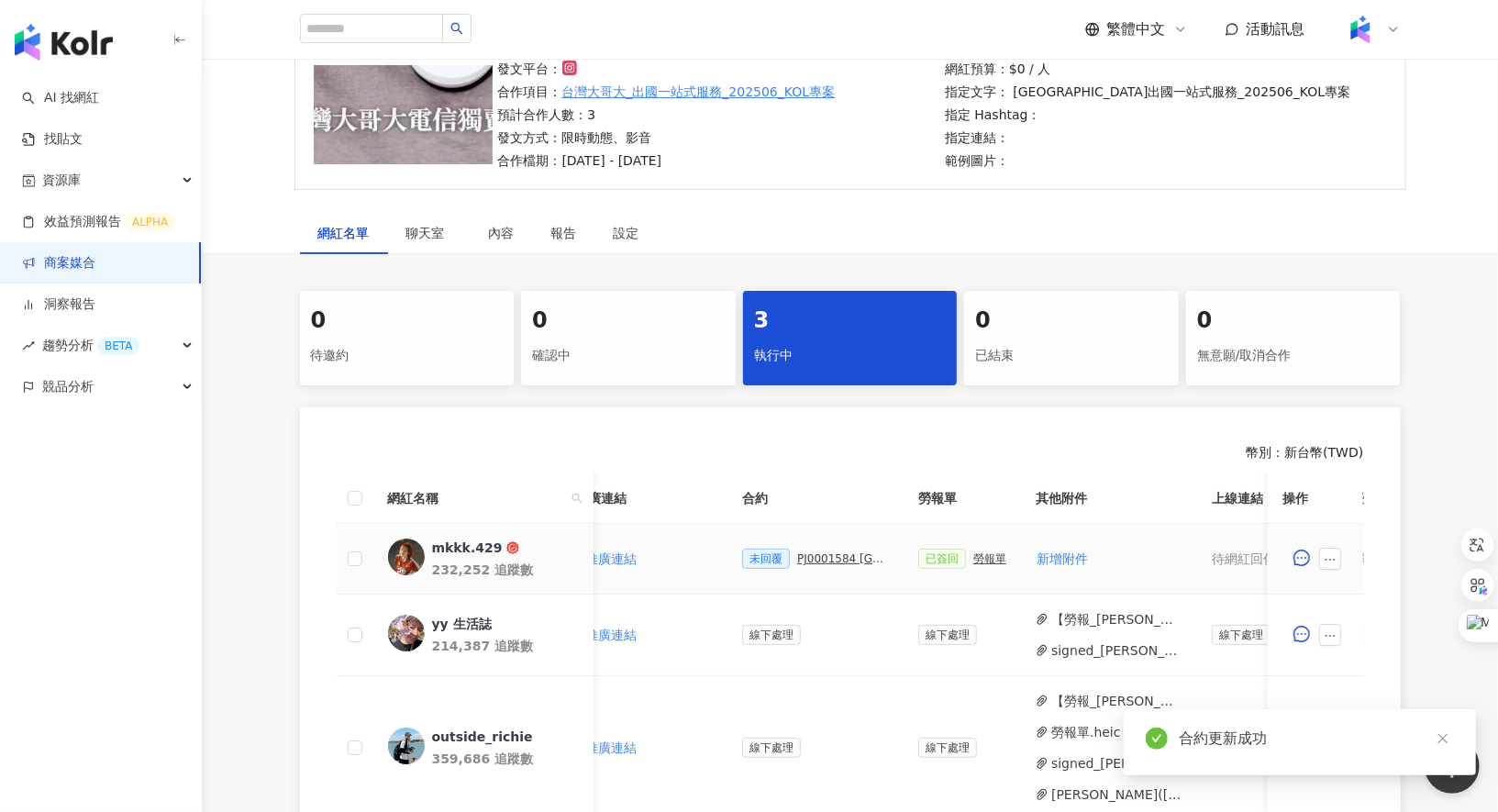
scroll to position [0, 385]
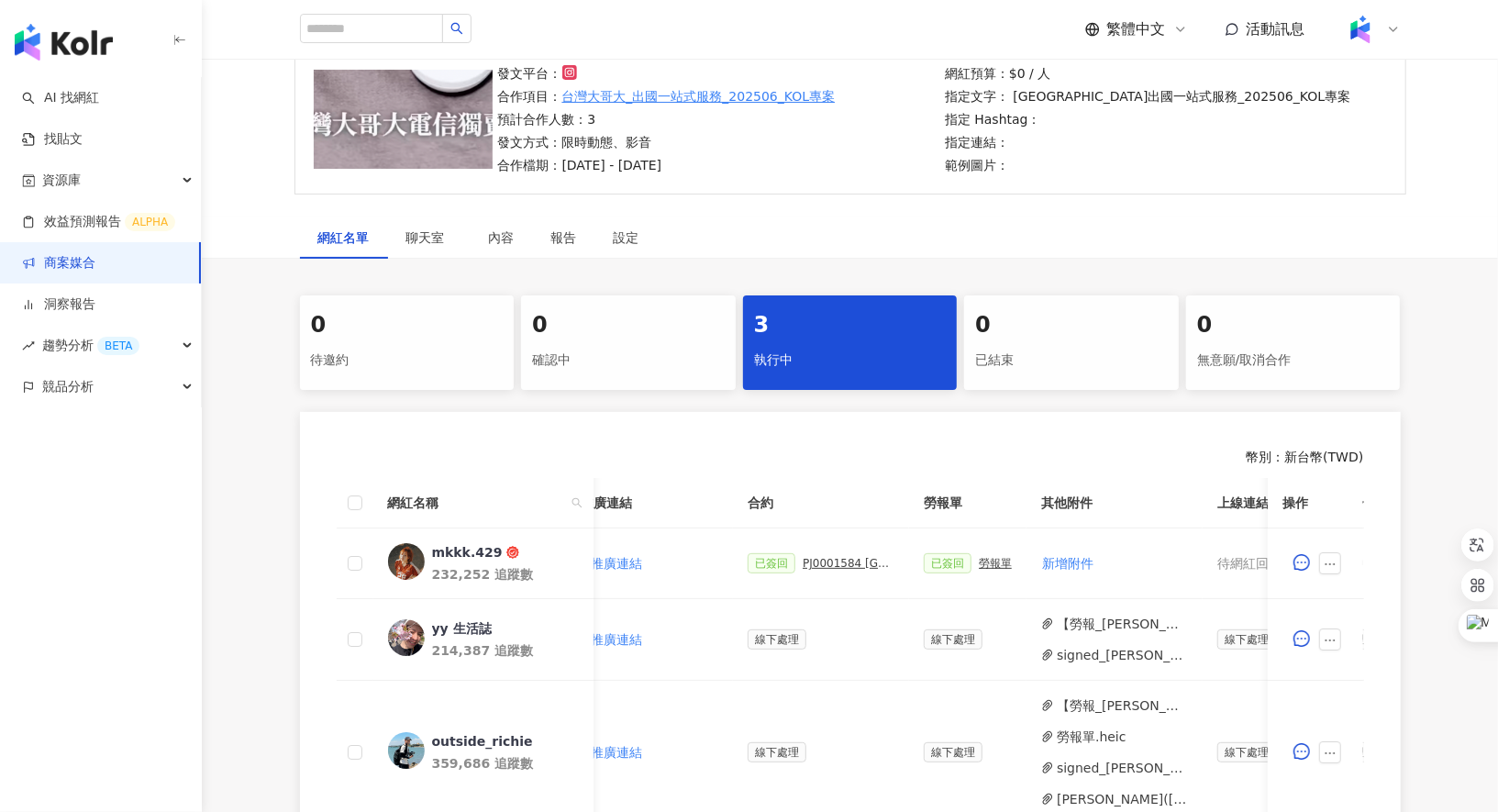
scroll to position [0, 414]
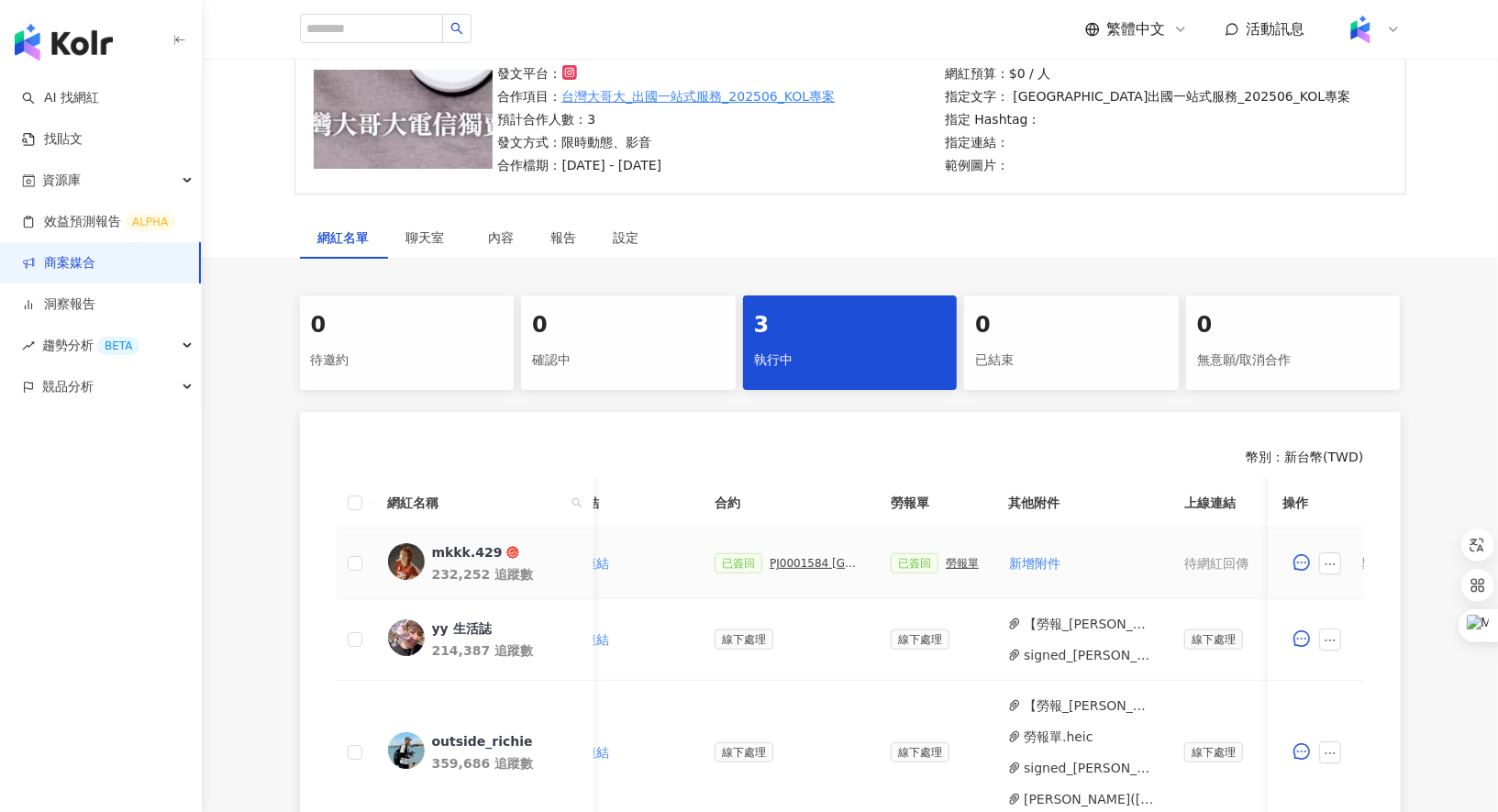
click at [827, 557] on div "PJ0001584 [GEOGRAPHIC_DATA]出國一站式服務_202506_KOL專案_活動確認單" at bounding box center [815, 563] width 91 height 13
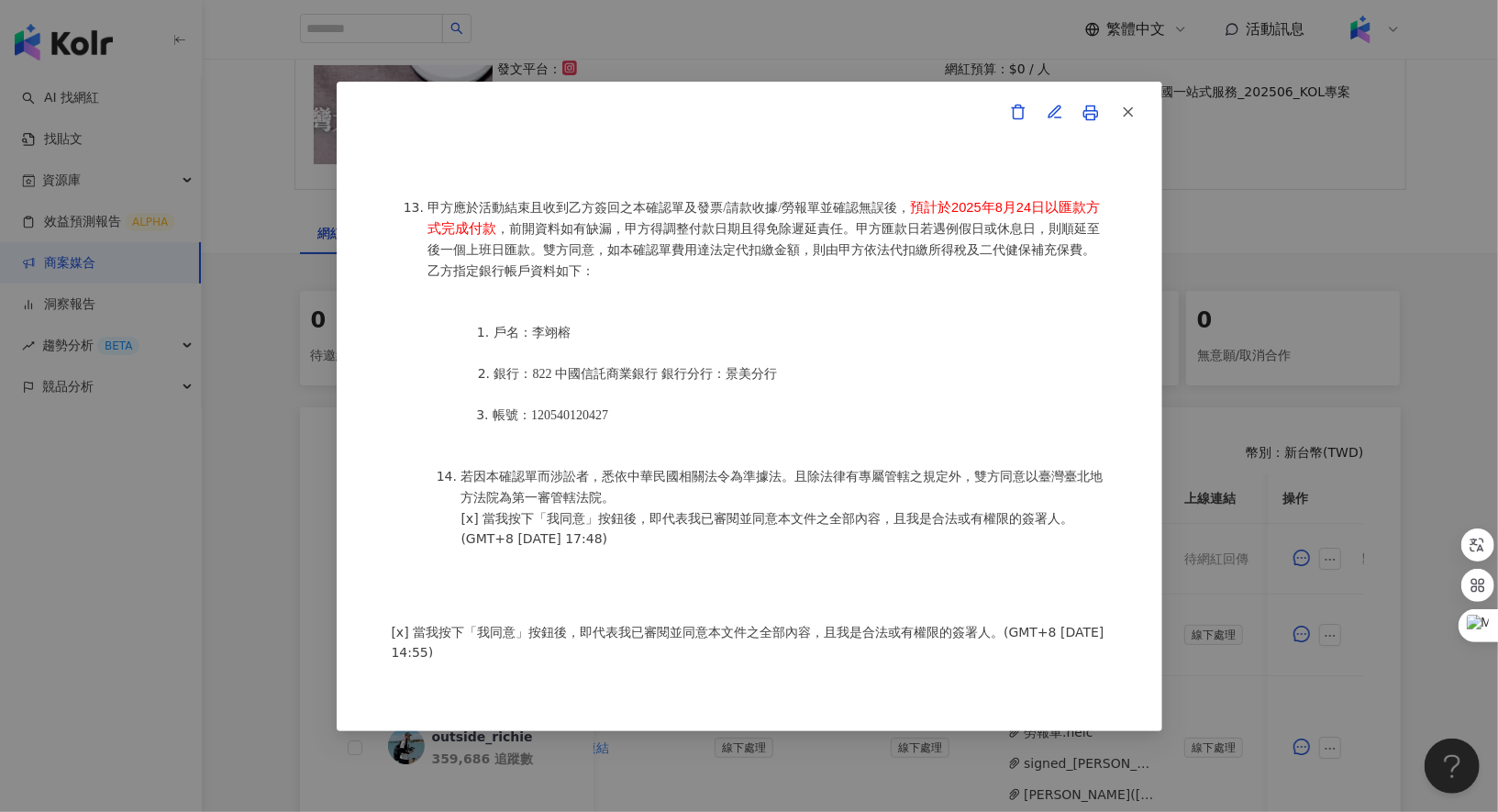
scroll to position [0, 0]
click at [1343, 408] on div "活動確認單 約定雙方 甲方名稱：愛[PERSON_NAME]互動媒體股份有限公司 甲方負責人：程世嘉 甲方統一編號：53342456 甲方地址：[STREET…" at bounding box center [749, 406] width 1498 height 812
